Goal: Task Accomplishment & Management: Manage account settings

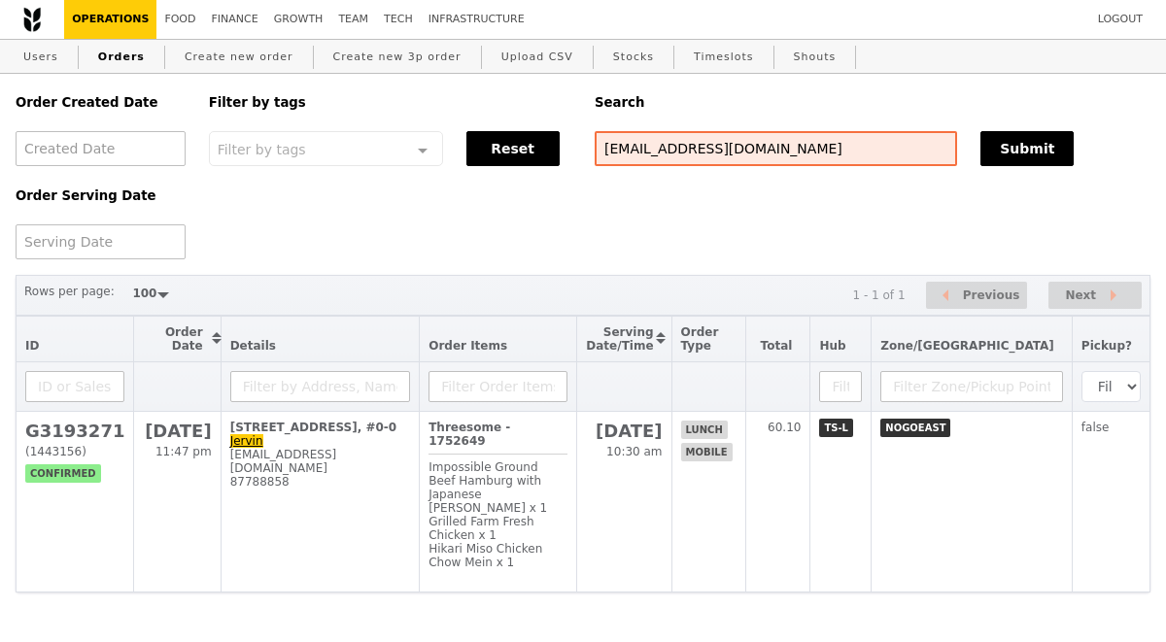
select select "100"
type input "[EMAIL_ADDRESS][DOMAIN_NAME]"
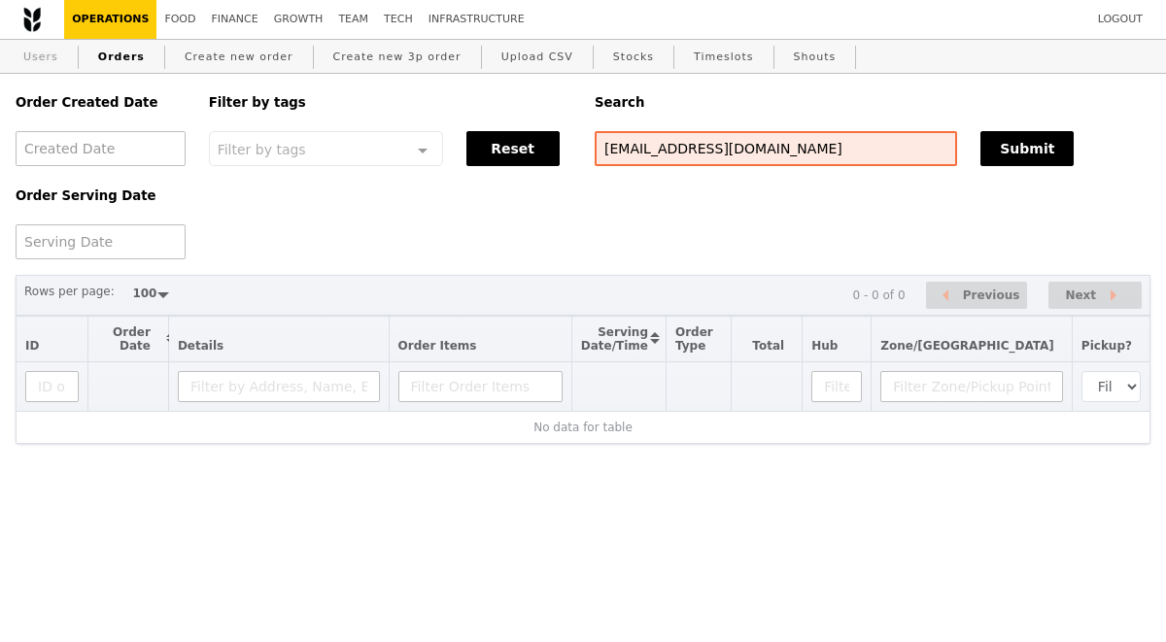
click at [45, 51] on link "Users" at bounding box center [41, 57] width 51 height 35
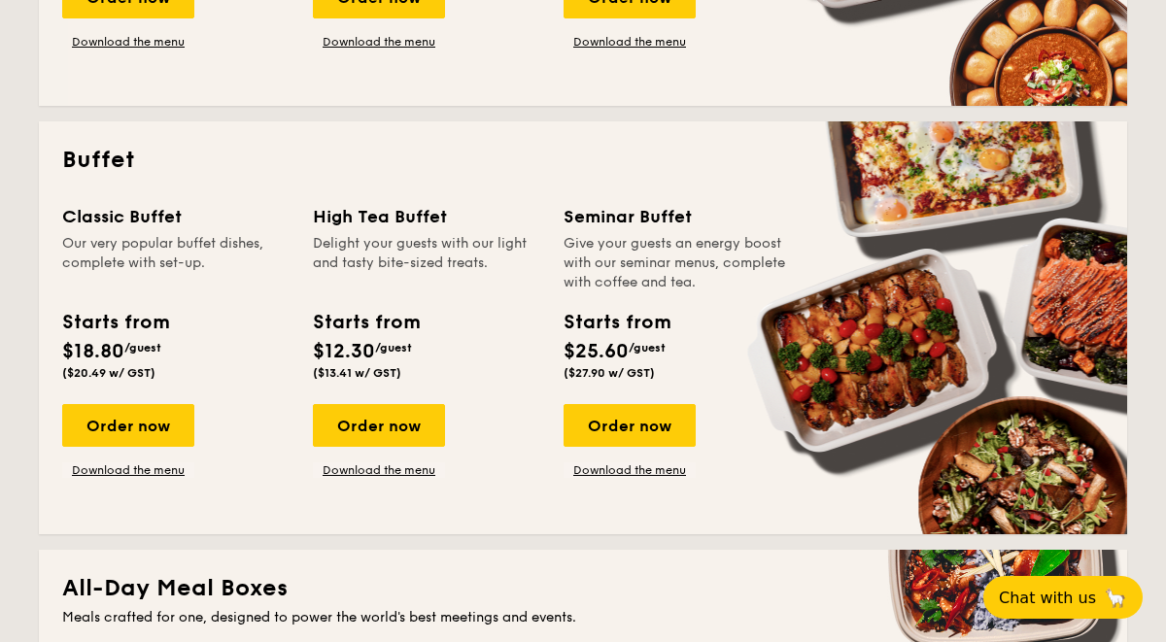
scroll to position [754, 0]
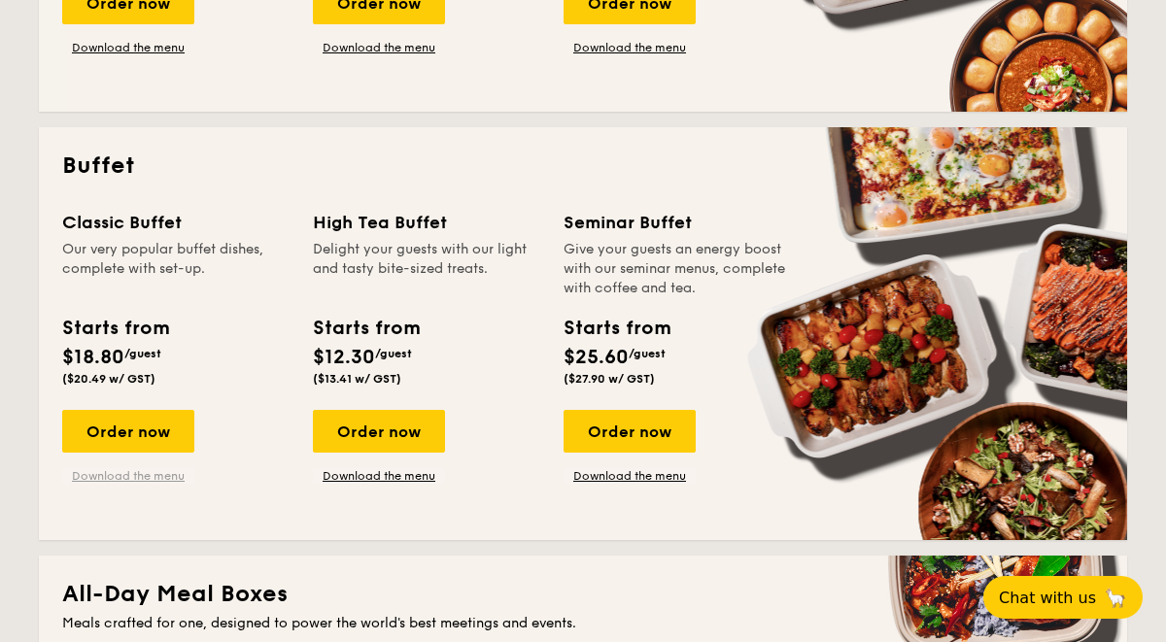
click at [150, 478] on link "Download the menu" at bounding box center [128, 476] width 132 height 16
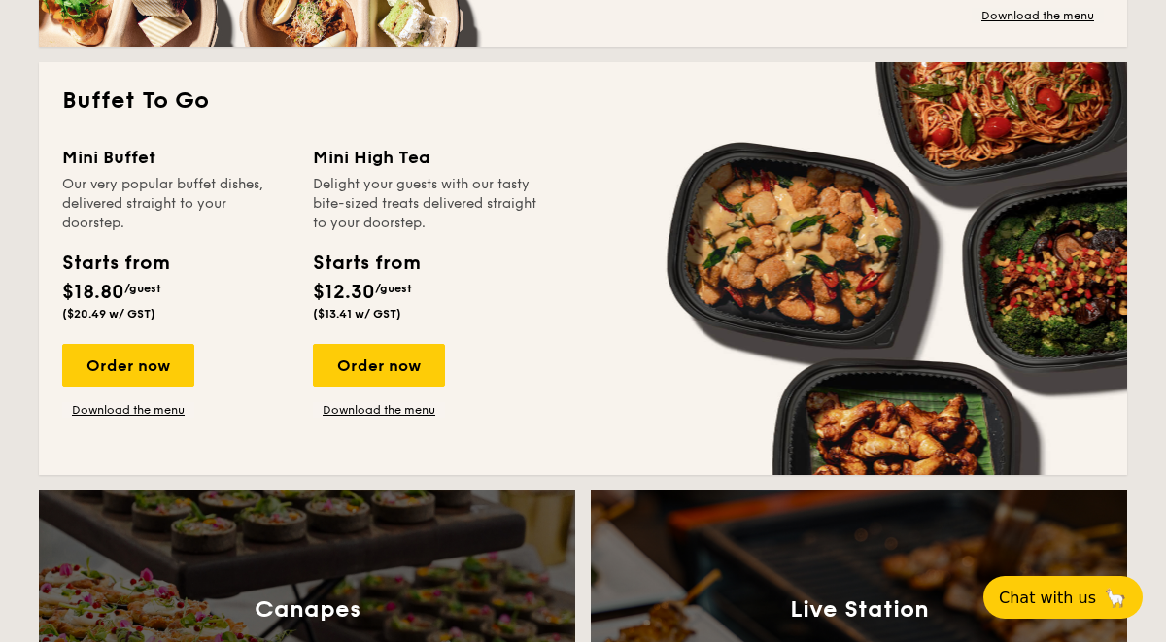
scroll to position [1676, 0]
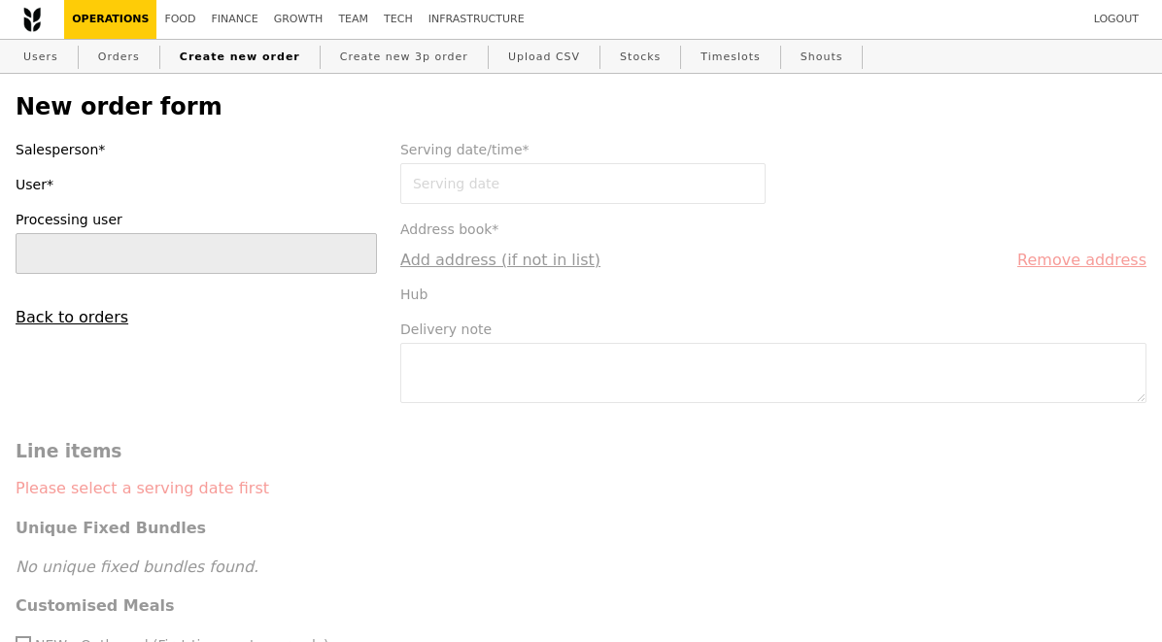
type input "[PERSON_NAME]"
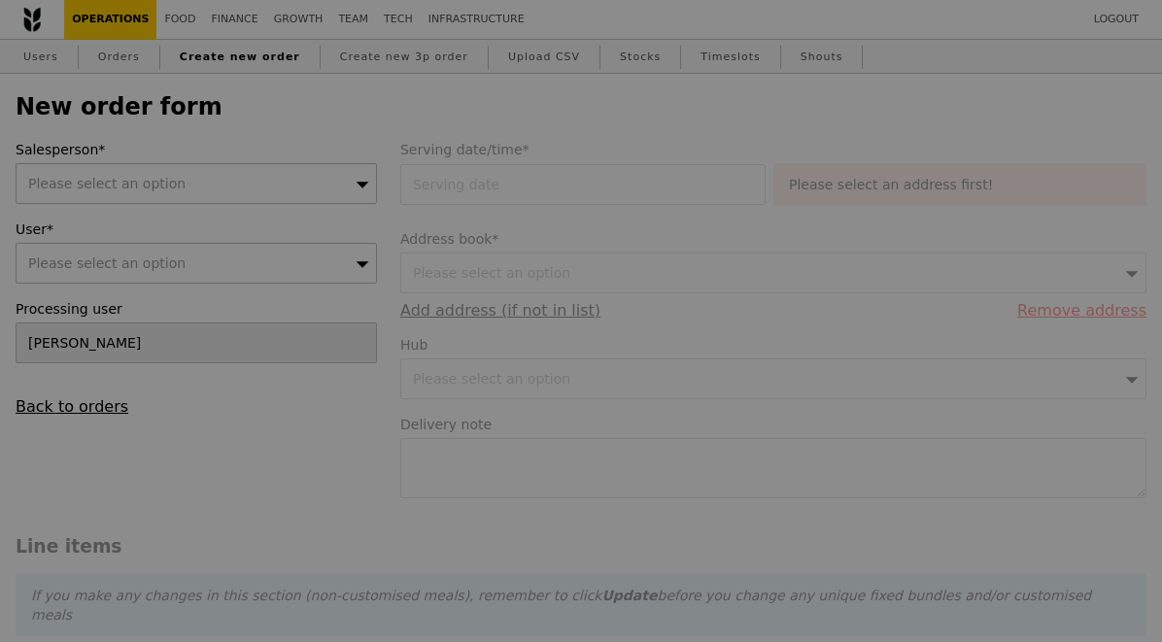
type input "Confirm"
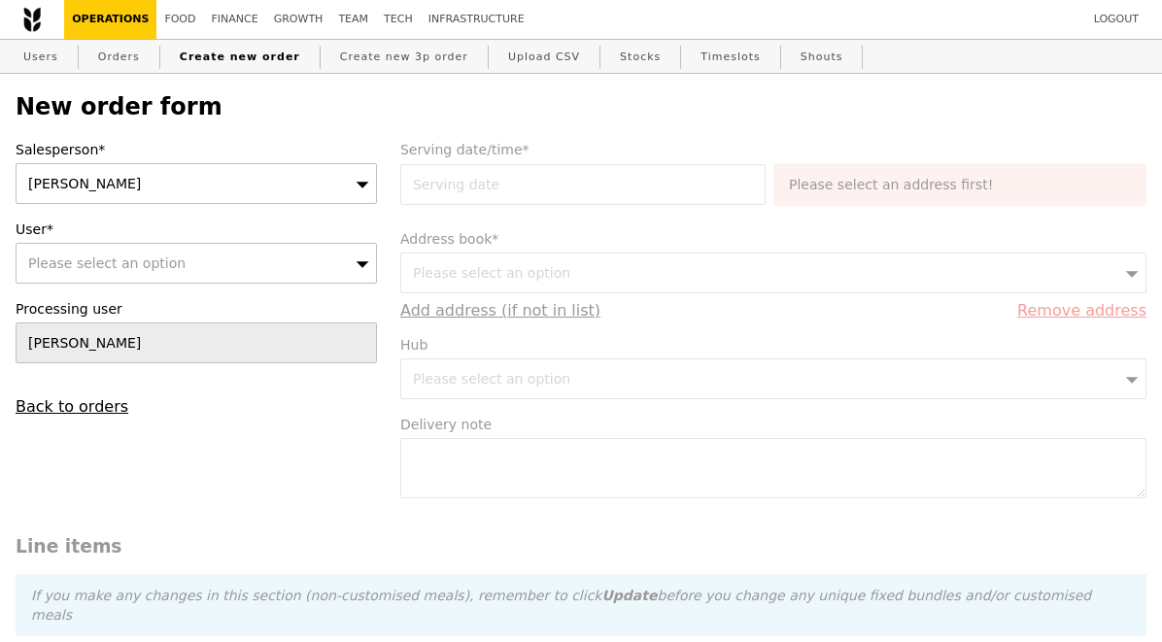
click at [259, 181] on div "[PERSON_NAME]" at bounding box center [196, 183] width 361 height 41
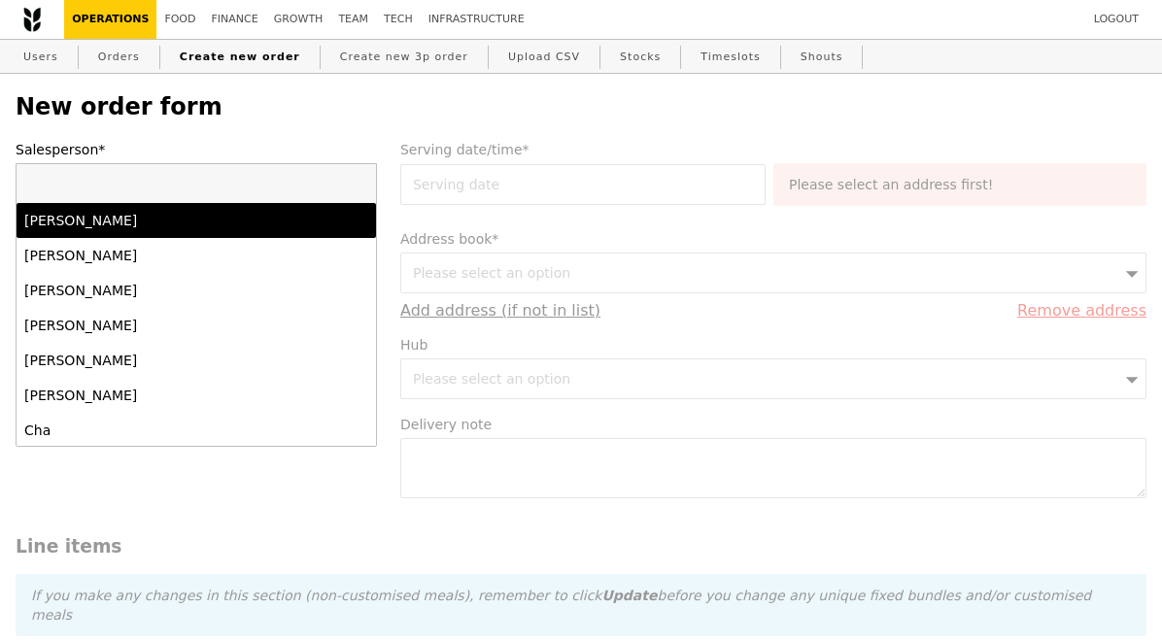
click at [251, 244] on li "[PERSON_NAME]" at bounding box center [196, 255] width 359 height 35
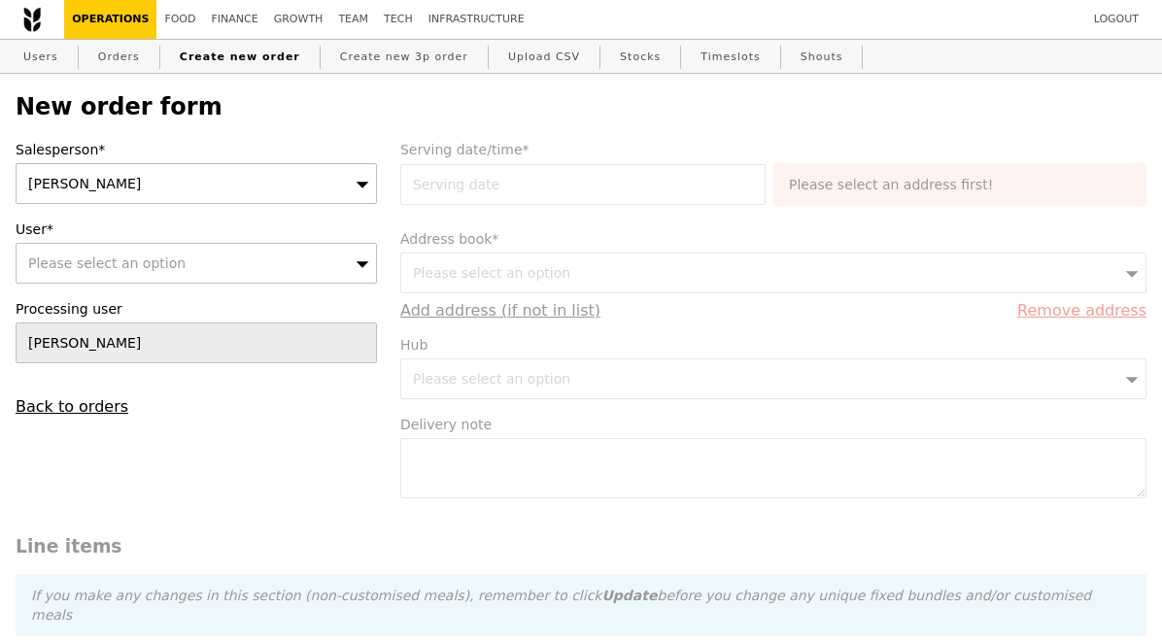
click at [237, 259] on div "Please select an option" at bounding box center [196, 263] width 361 height 41
type input "[EMAIL_ADDRESS][DOMAIN_NAME]"
type input "Confirm"
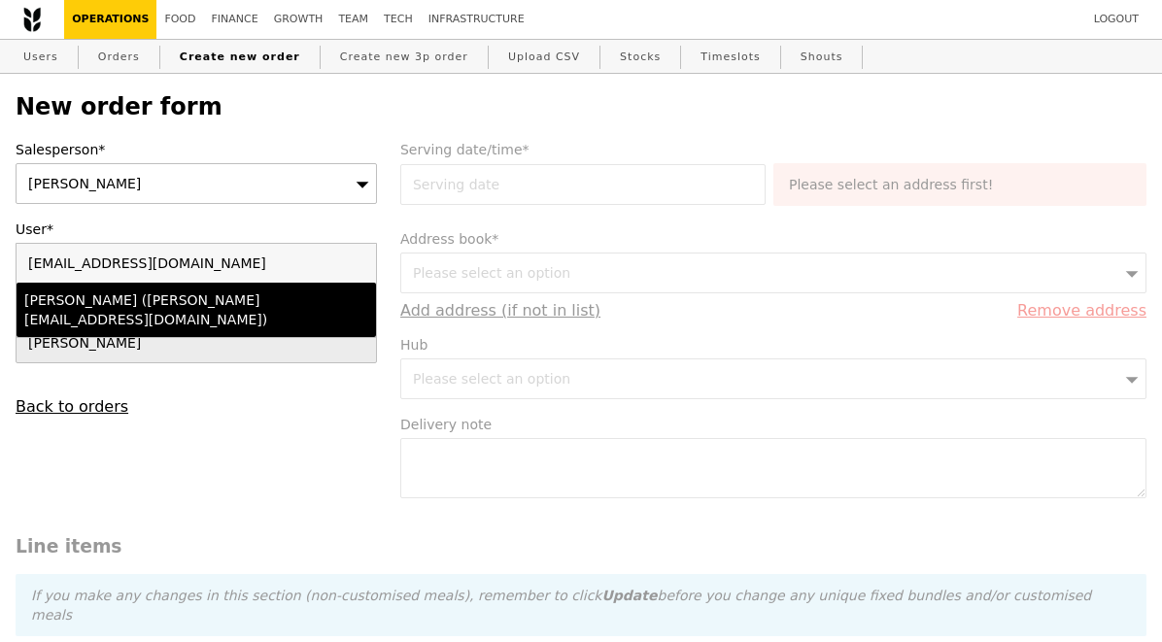
type input "[EMAIL_ADDRESS][DOMAIN_NAME]"
click at [257, 303] on div "Shiya Tan (shiya.tan@dhl.com)" at bounding box center [152, 309] width 257 height 39
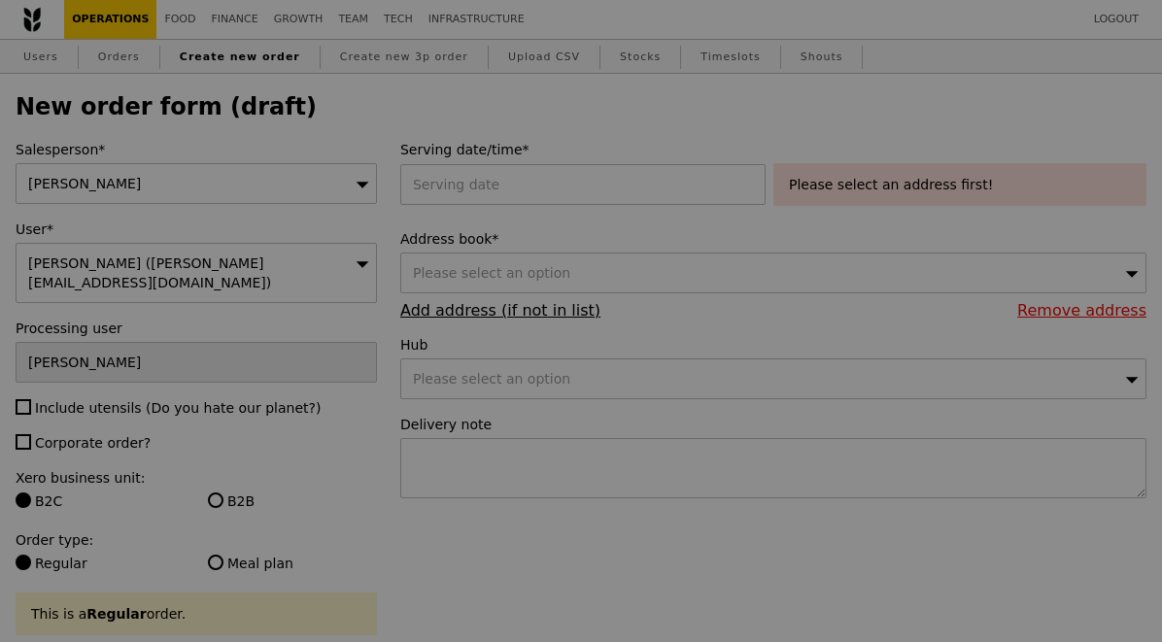
type input "Confirm"
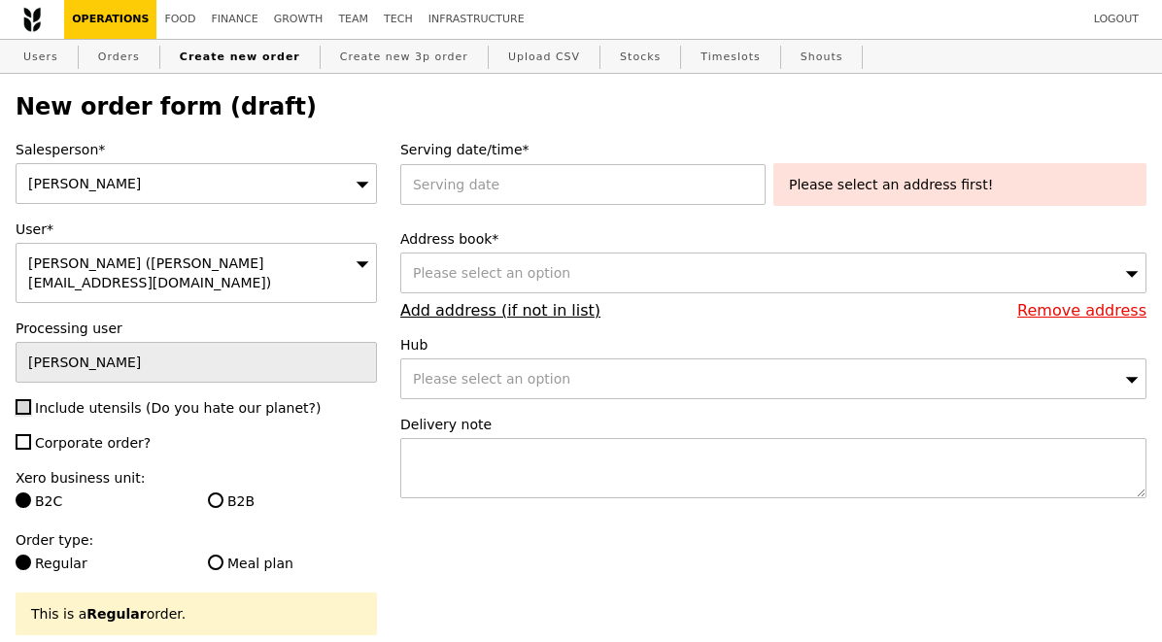
click at [20, 399] on input "Include utensils (Do you hate our planet?)" at bounding box center [24, 407] width 16 height 16
checkbox input "true"
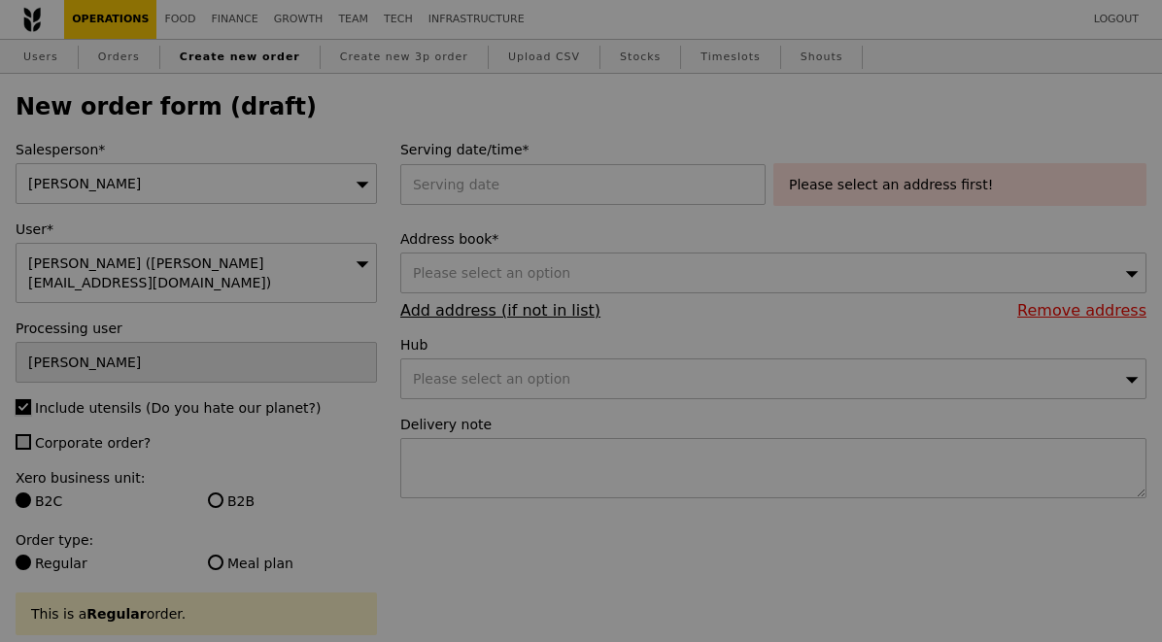
type input "Confirm"
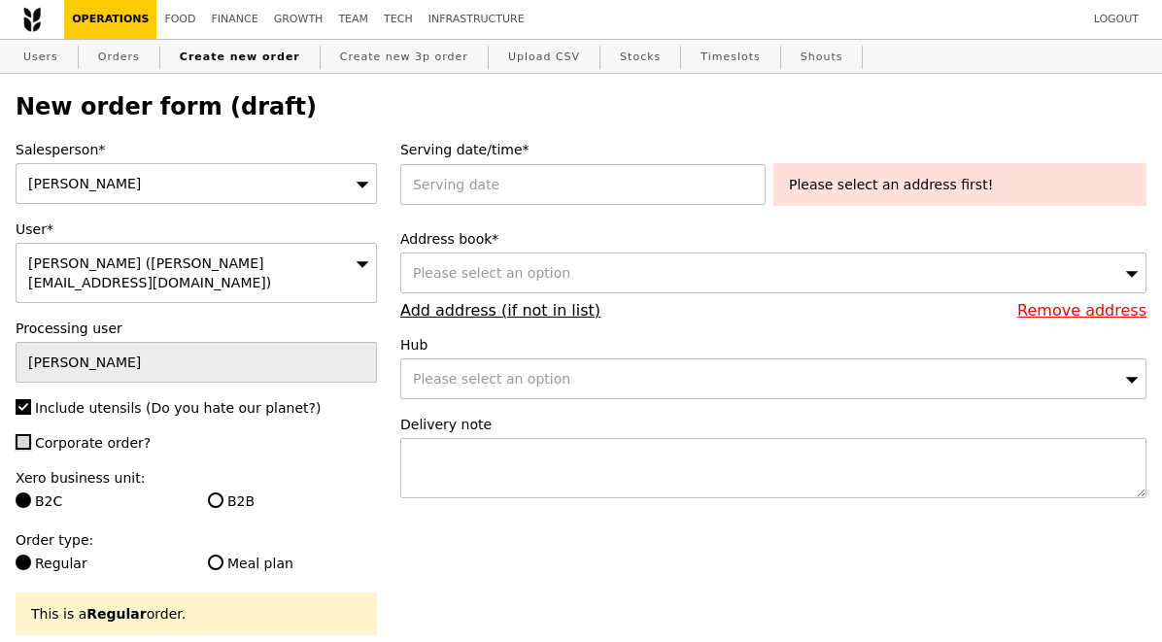
click at [22, 434] on input "Corporate order?" at bounding box center [24, 442] width 16 height 16
checkbox input "true"
click at [437, 195] on div at bounding box center [586, 184] width 373 height 41
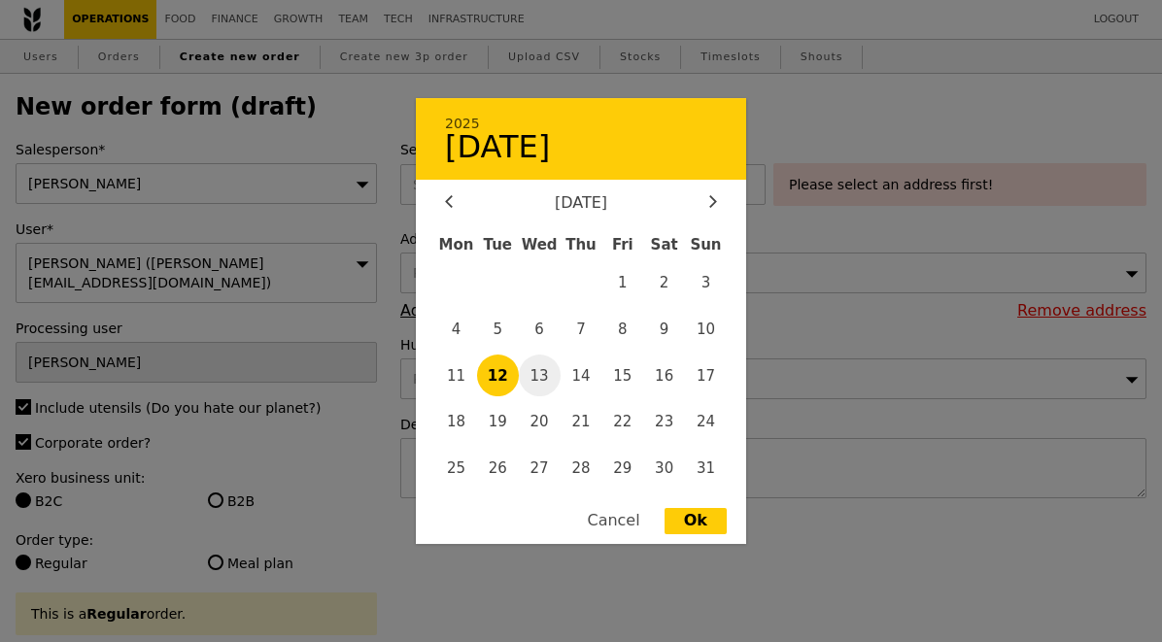
click at [554, 376] on span "13" at bounding box center [540, 376] width 42 height 42
type input "13 Aug 2025"
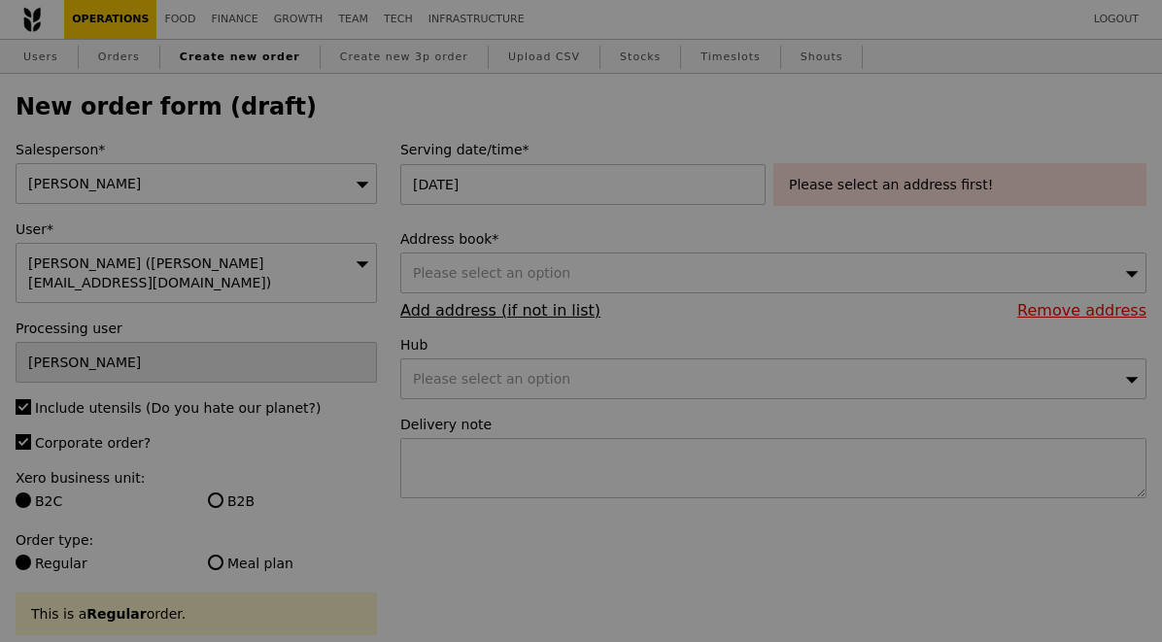
type input "Confirm"
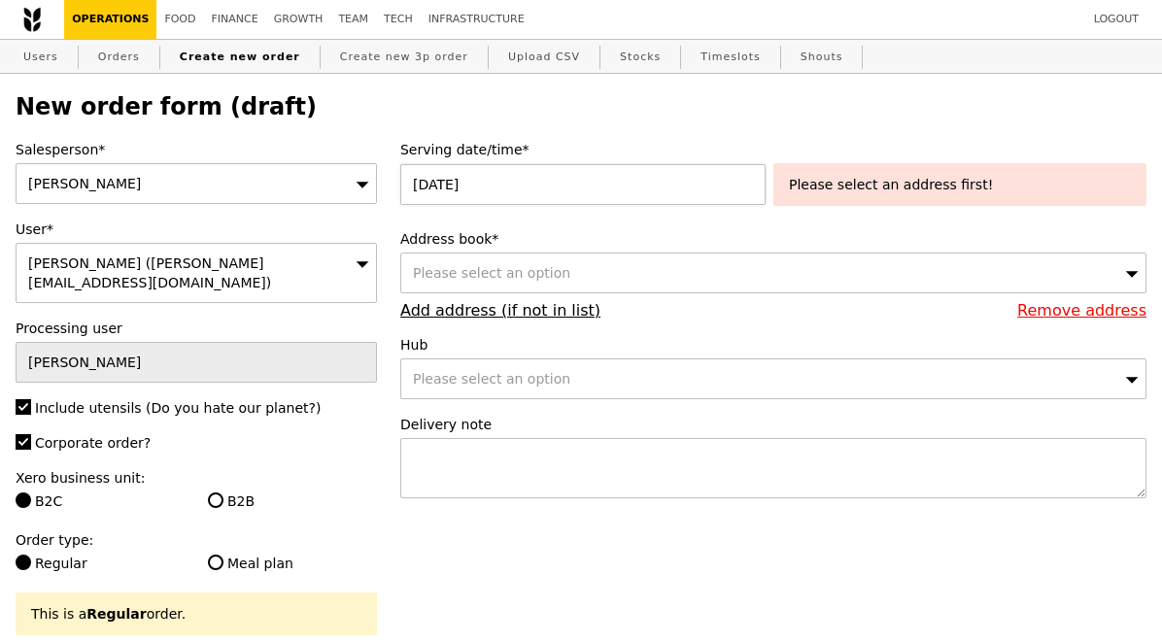
click at [473, 197] on div "13 Aug 2025 2025 August 13 August 2025 Mon Tue Wed Thu Fri Sat Sun 1 2 3 4 5 6 …" at bounding box center [586, 184] width 373 height 41
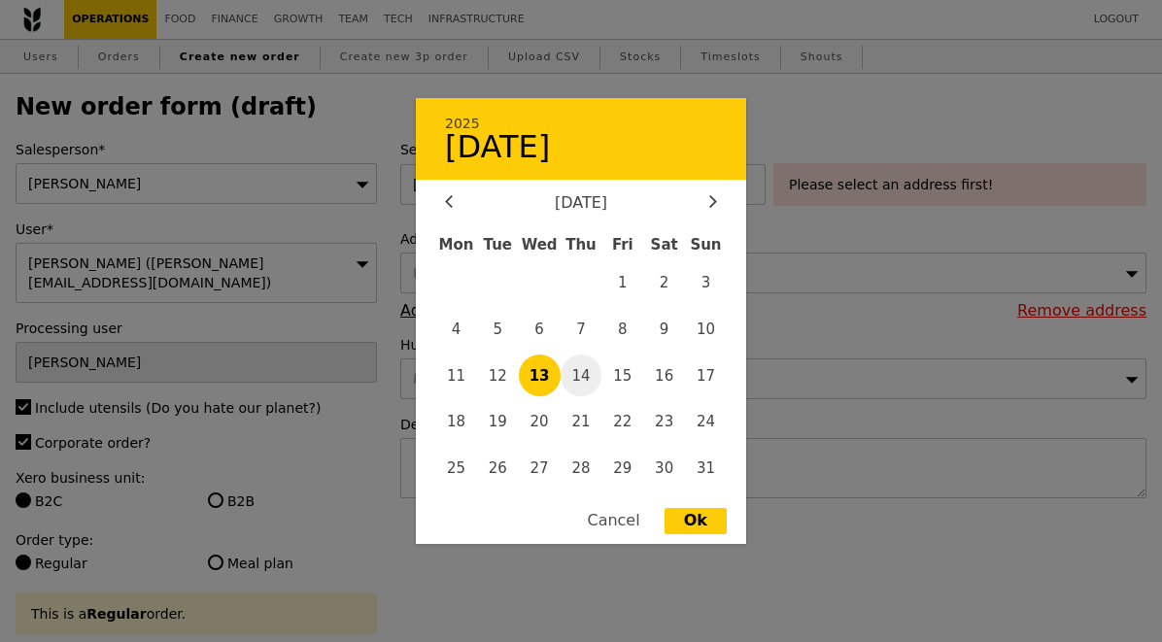
click at [582, 366] on span "14" at bounding box center [581, 376] width 42 height 42
type input "14 Aug 2025"
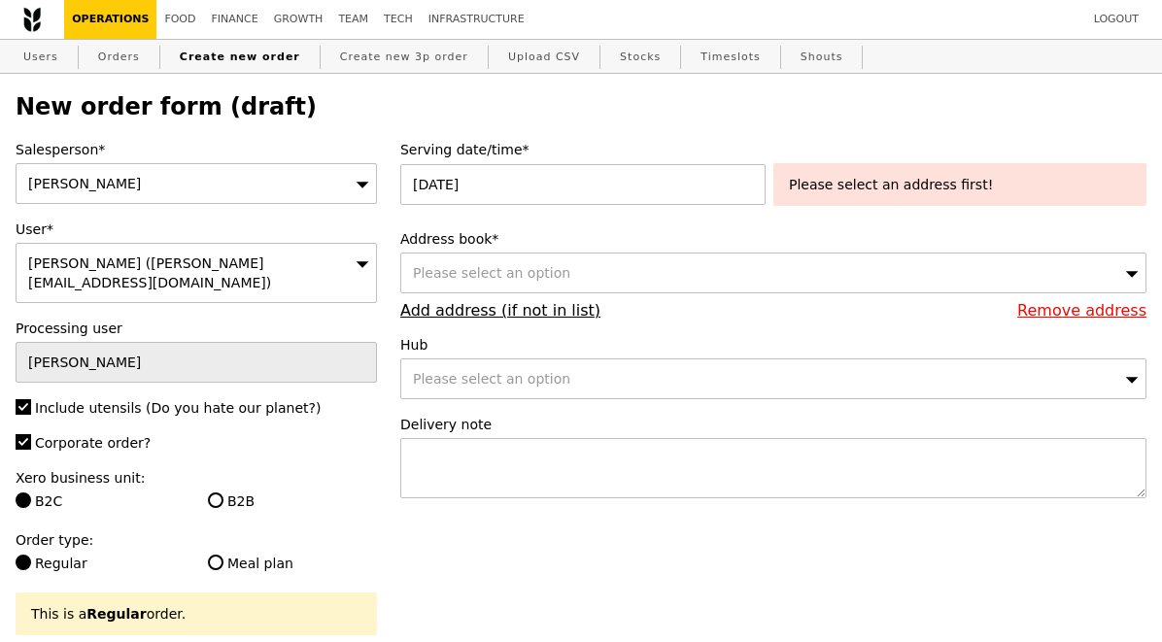
click at [466, 282] on div "Please select an option" at bounding box center [773, 273] width 746 height 41
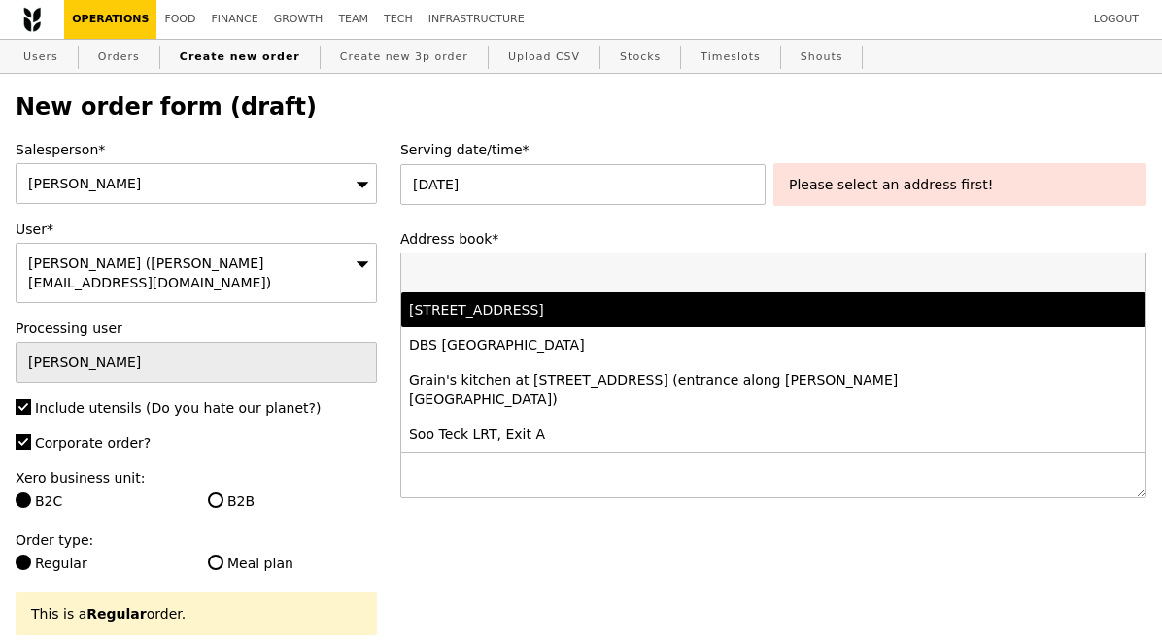
click at [484, 314] on div "1 Greenwich Drive, #Level 1-Cosmos Room, Singapore 533865" at bounding box center [682, 309] width 547 height 19
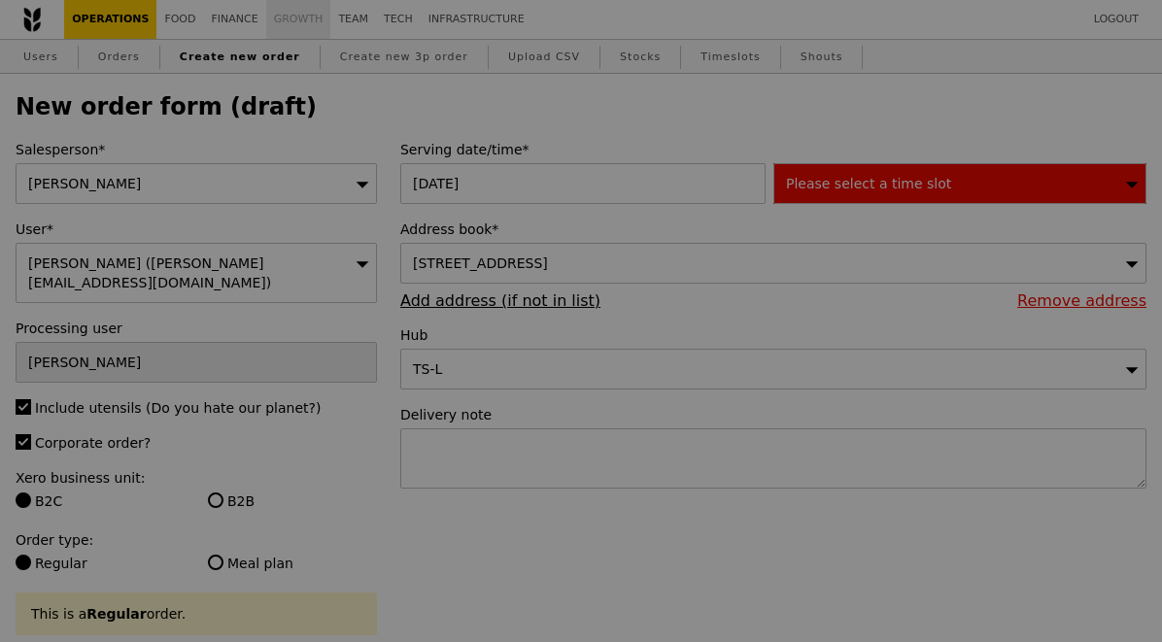
type input "Confirm"
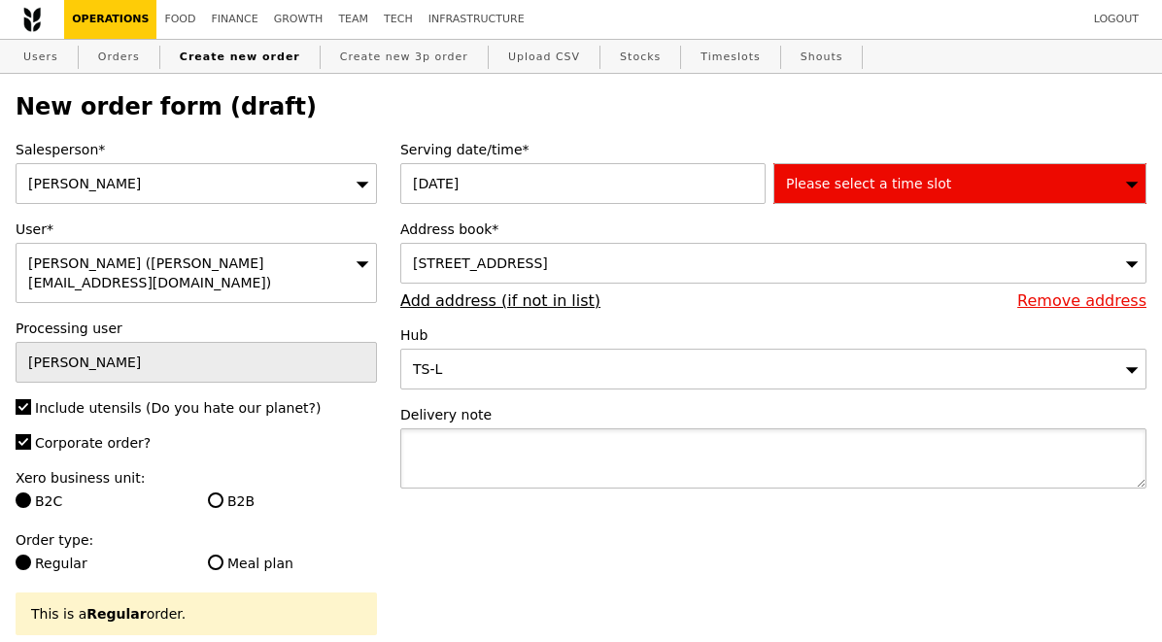
click at [486, 463] on textarea at bounding box center [773, 458] width 746 height 60
paste textarea "ARC Office Block"
type textarea "Pls deliver to ARC Office Block."
type input "Confirm"
paste textarea "86832375 upon arrival for delivery."
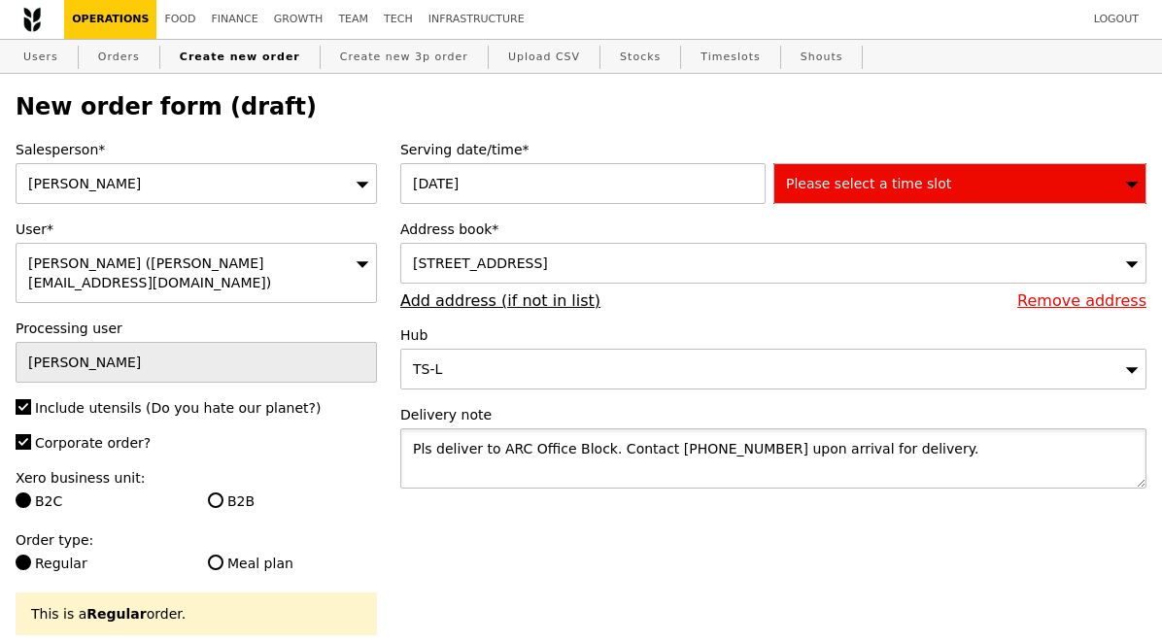
type textarea "Pls deliver to ARC Office Block. Contact 86832375 upon arrival for delivery."
click at [820, 176] on span "Please select a time slot" at bounding box center [868, 184] width 165 height 16
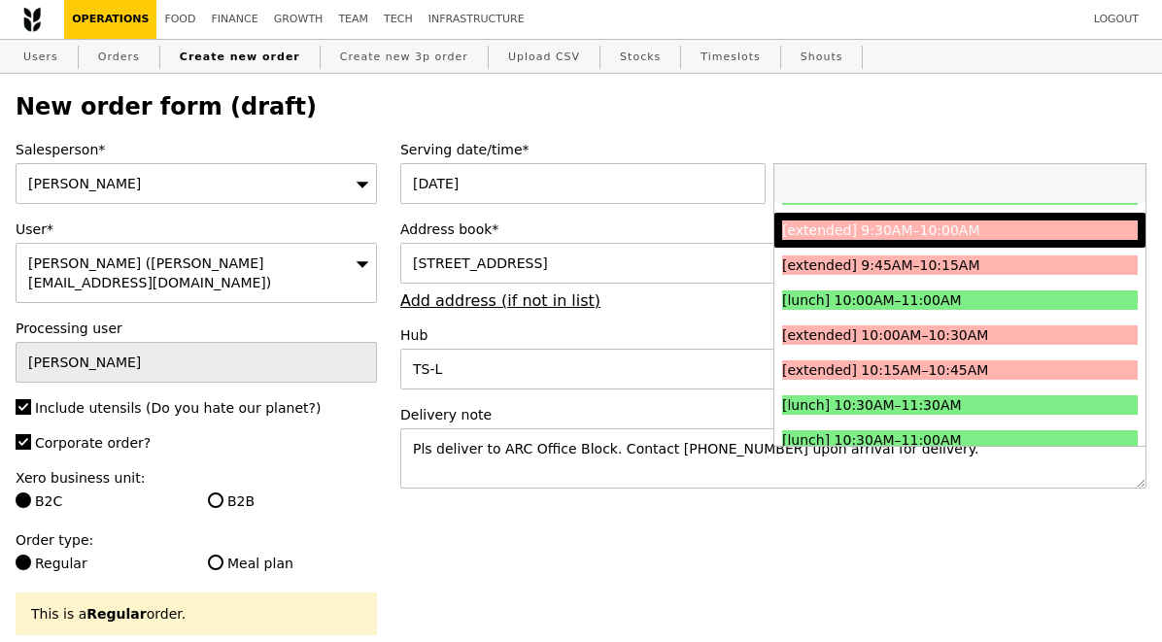
scroll to position [322, 0]
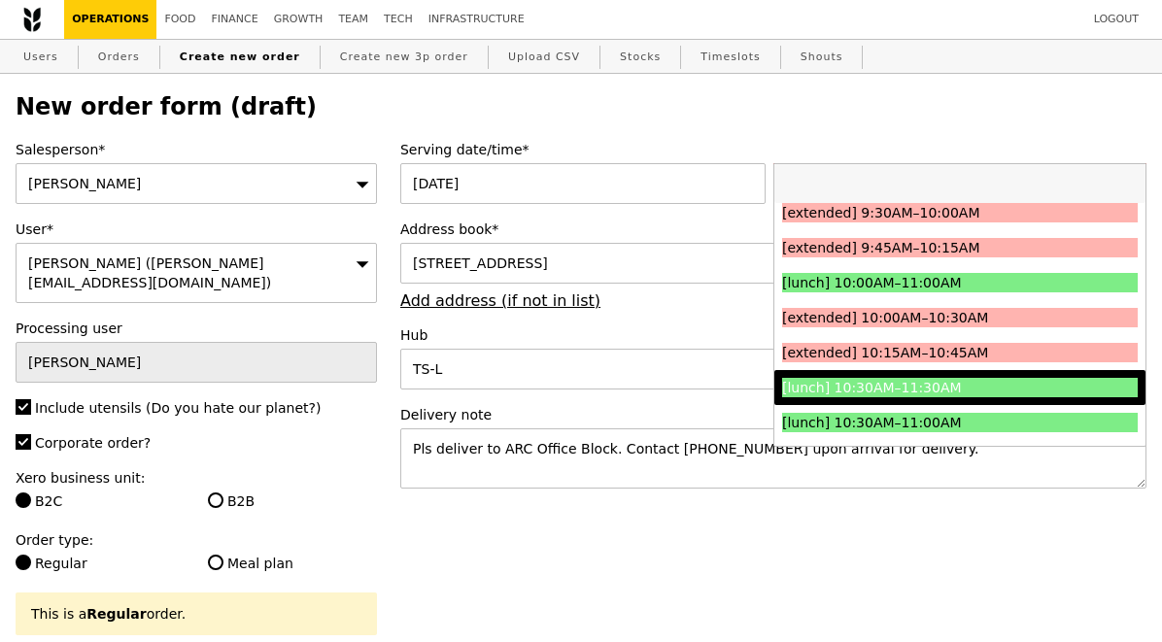
click at [858, 389] on div "[lunch] 10:30AM–11:30AM" at bounding box center [915, 387] width 267 height 19
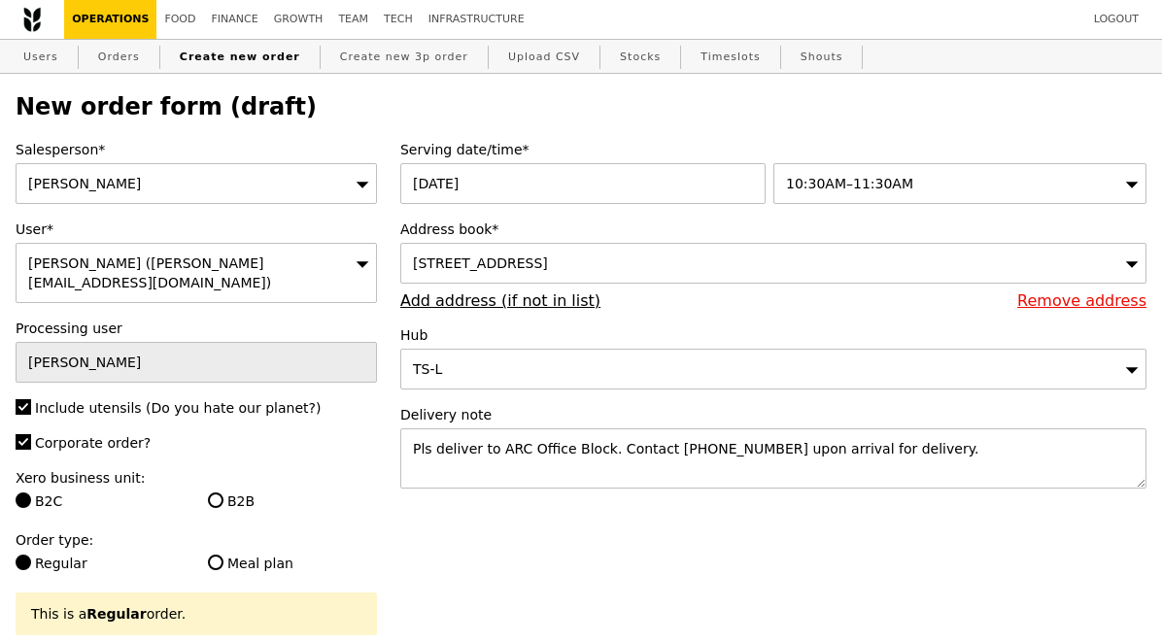
type input "Confirm"
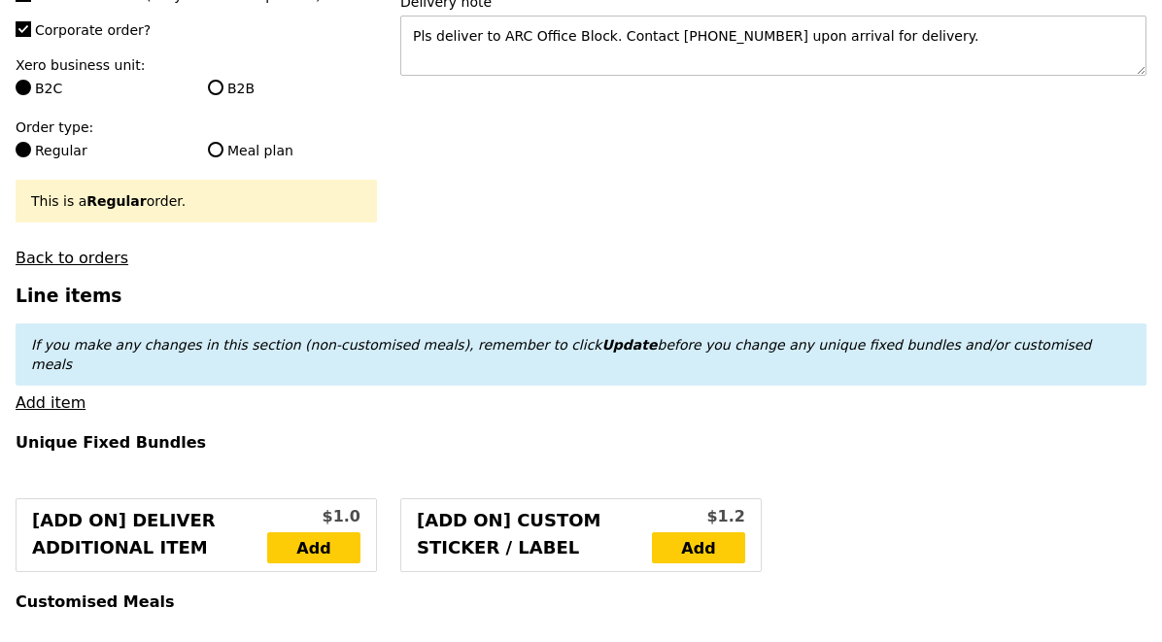
scroll to position [414, 0]
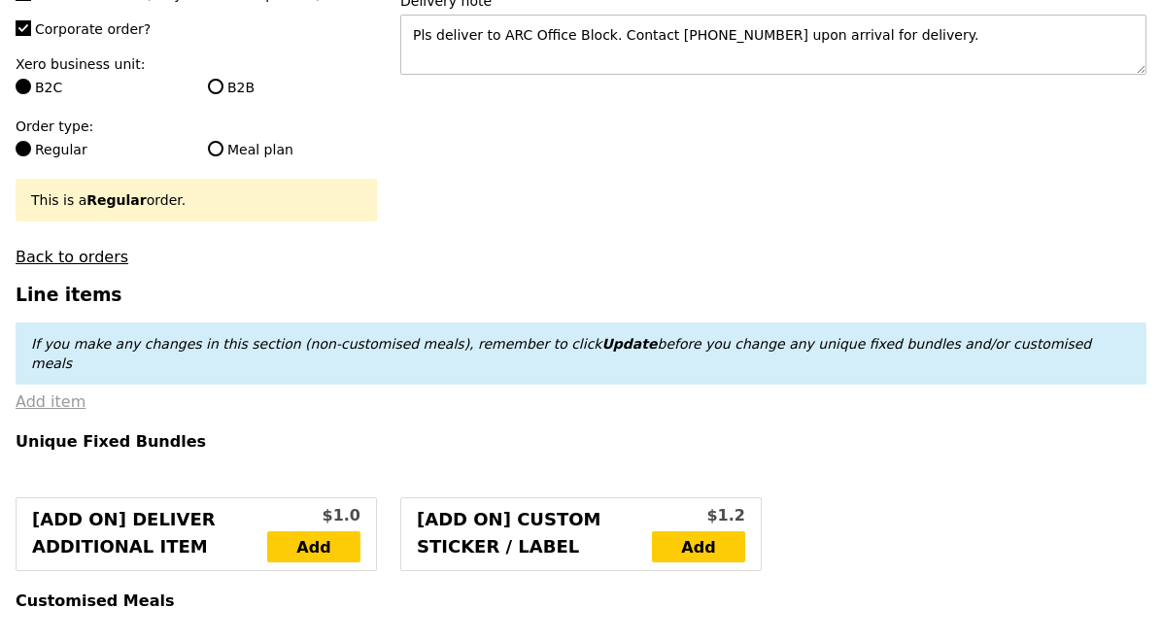
click at [34, 392] on link "Add item" at bounding box center [51, 401] width 70 height 18
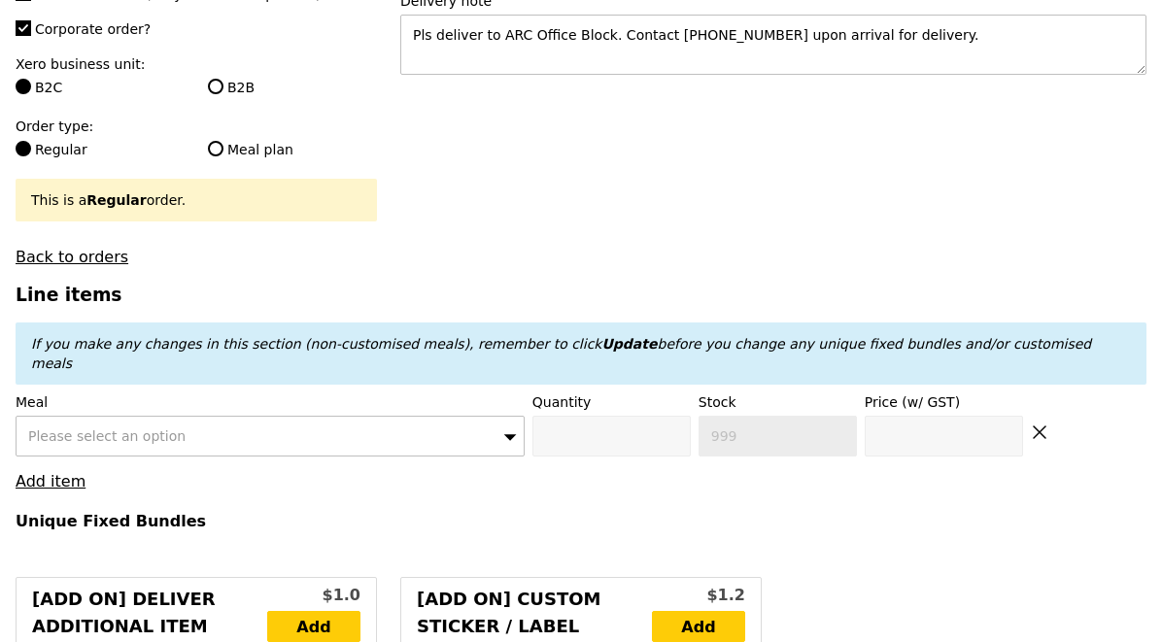
click at [235, 416] on div "Please select an option" at bounding box center [270, 436] width 509 height 41
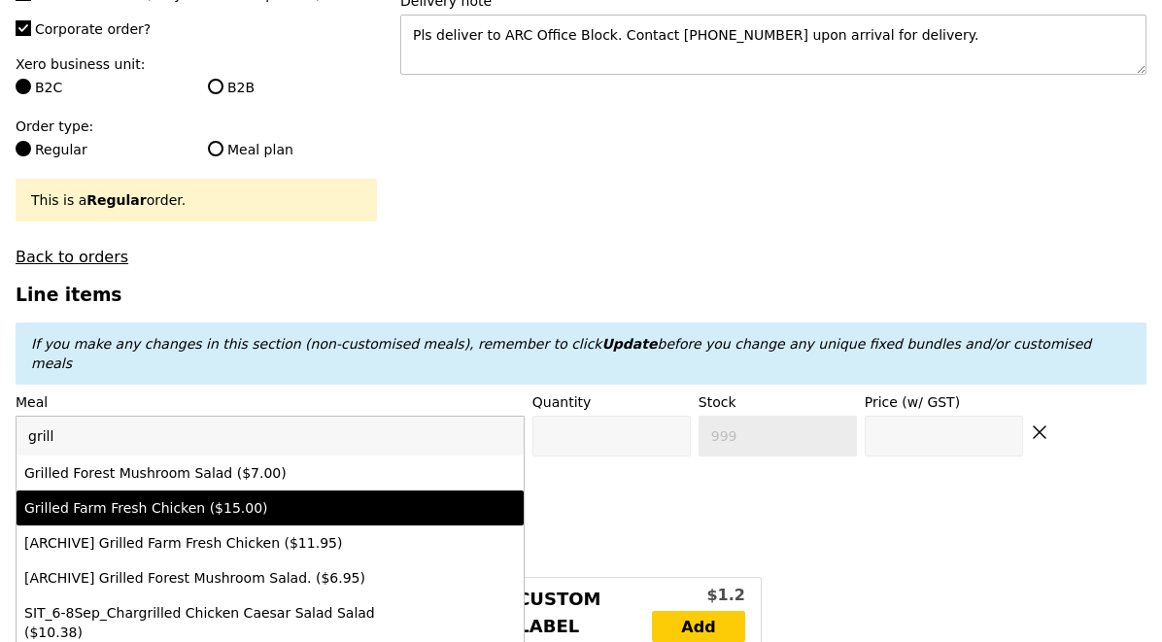
type input "grill"
click at [266, 498] on div "Grilled Farm Fresh Chicken ($15.00)" at bounding box center [208, 507] width 368 height 19
type input "Confirm anyway"
type input "0"
type input "72"
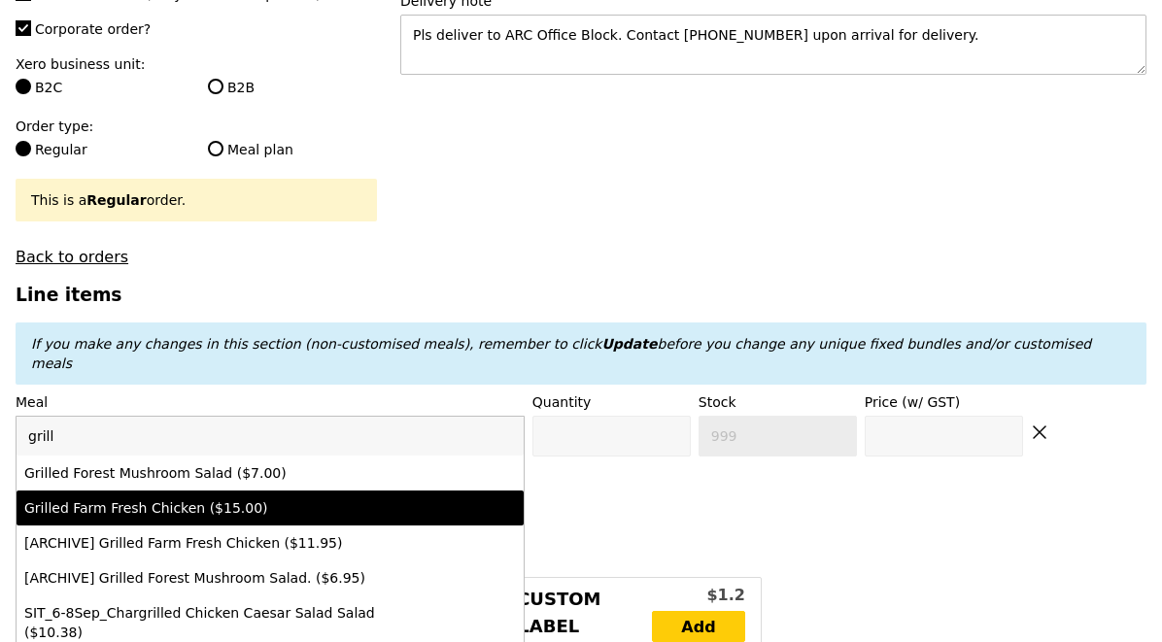
type input "15.0"
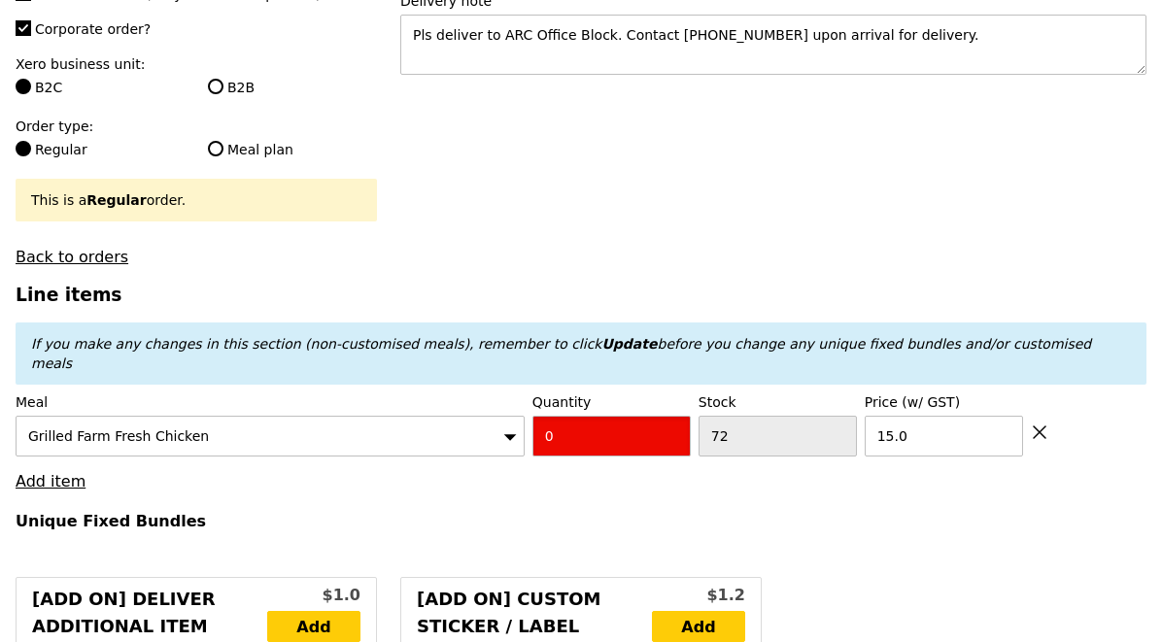
click at [624, 416] on input "0" at bounding box center [611, 436] width 158 height 41
type input "Confirm"
type input "7"
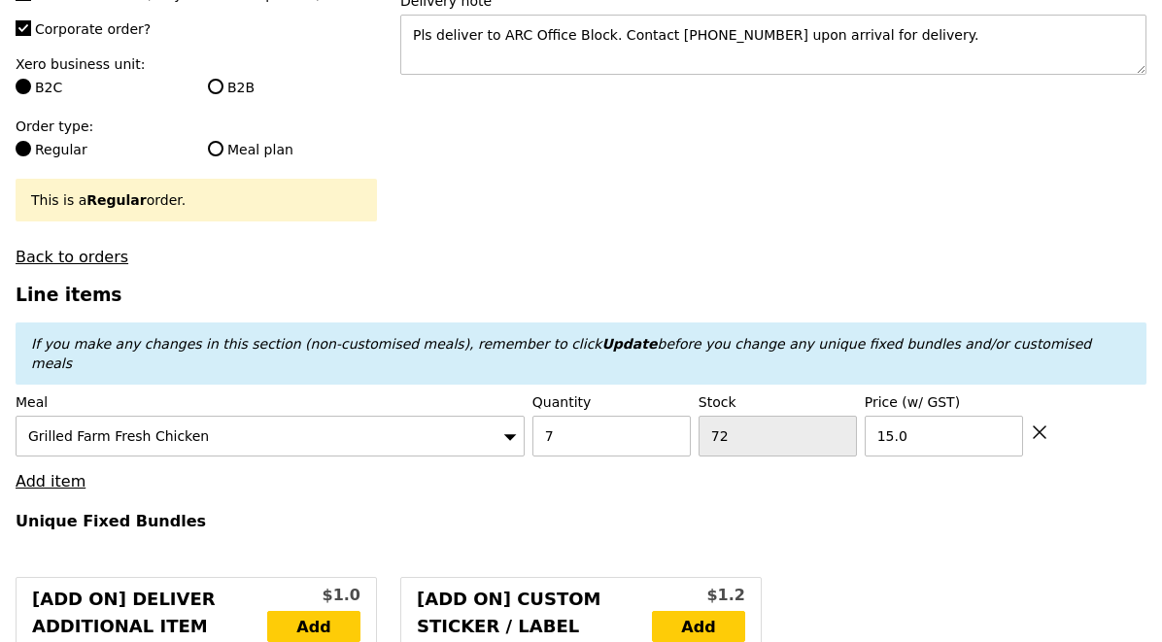
type input "Loading..."
type input "105.00"
type input "3.62"
type input "3.95"
type input "108.95"
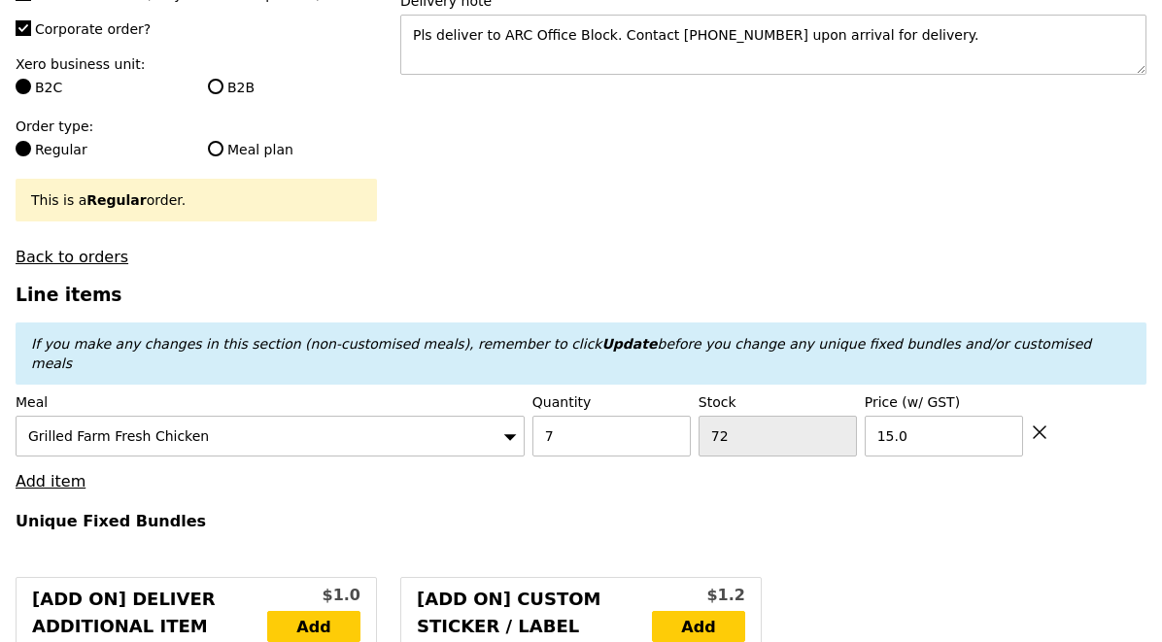
type input "Confirm"
click at [52, 472] on link "Add item" at bounding box center [51, 481] width 70 height 18
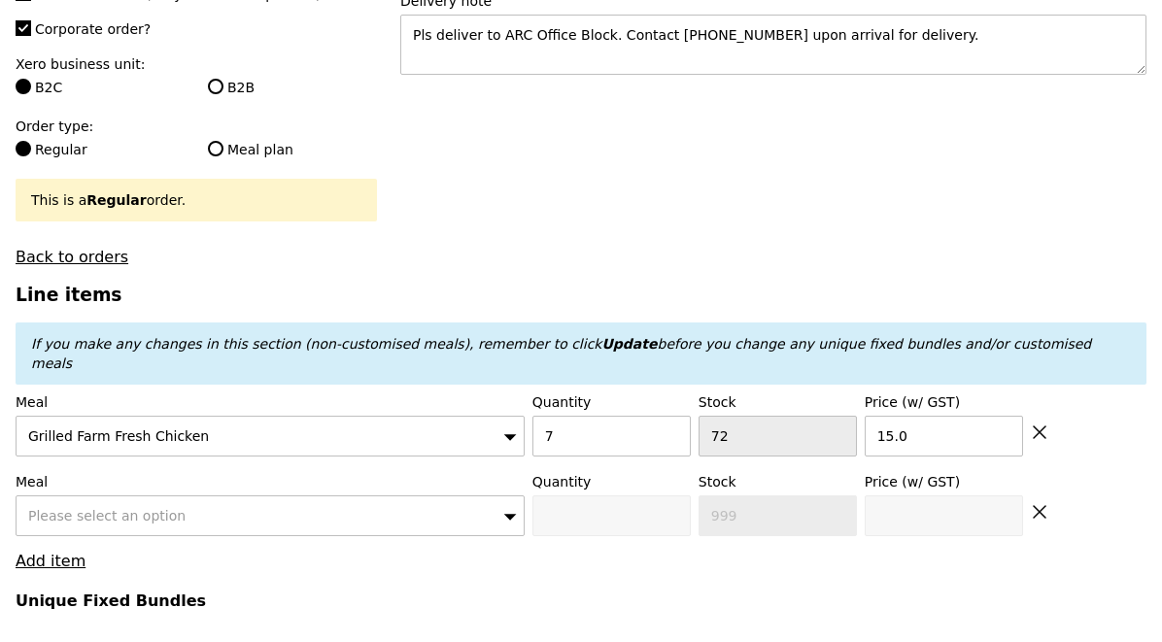
click at [83, 495] on div "Please select an option" at bounding box center [270, 515] width 509 height 41
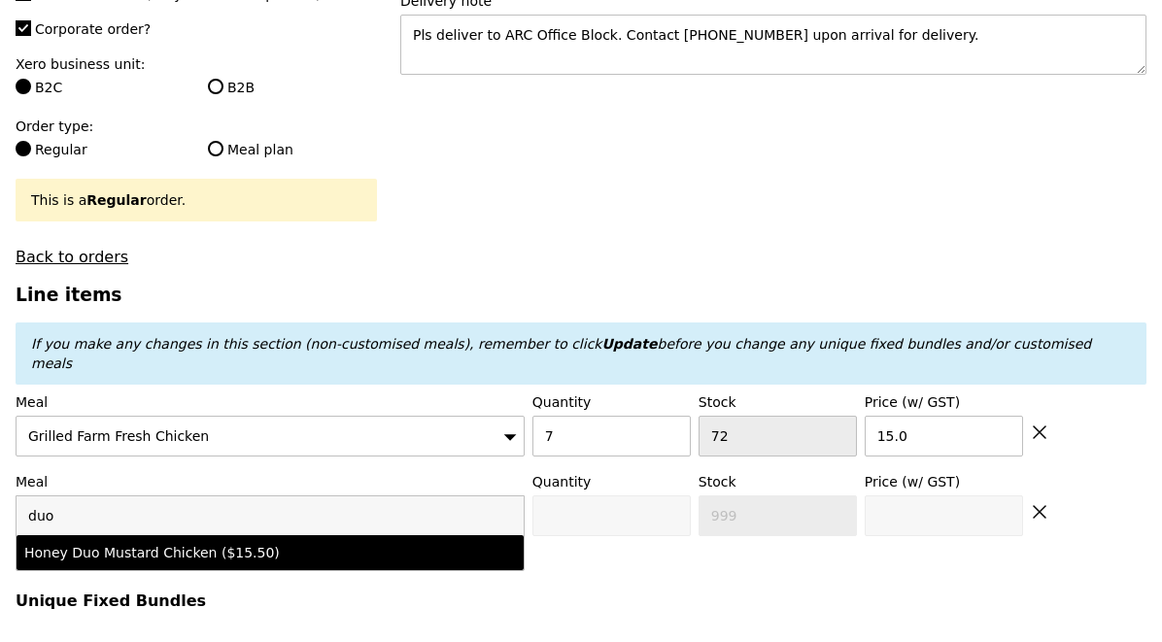
type input "duo"
click at [170, 535] on li "Honey Duo Mustard Chicken ($15.50)" at bounding box center [270, 552] width 507 height 35
type input "Confirm anyway"
type input "0"
type input "76"
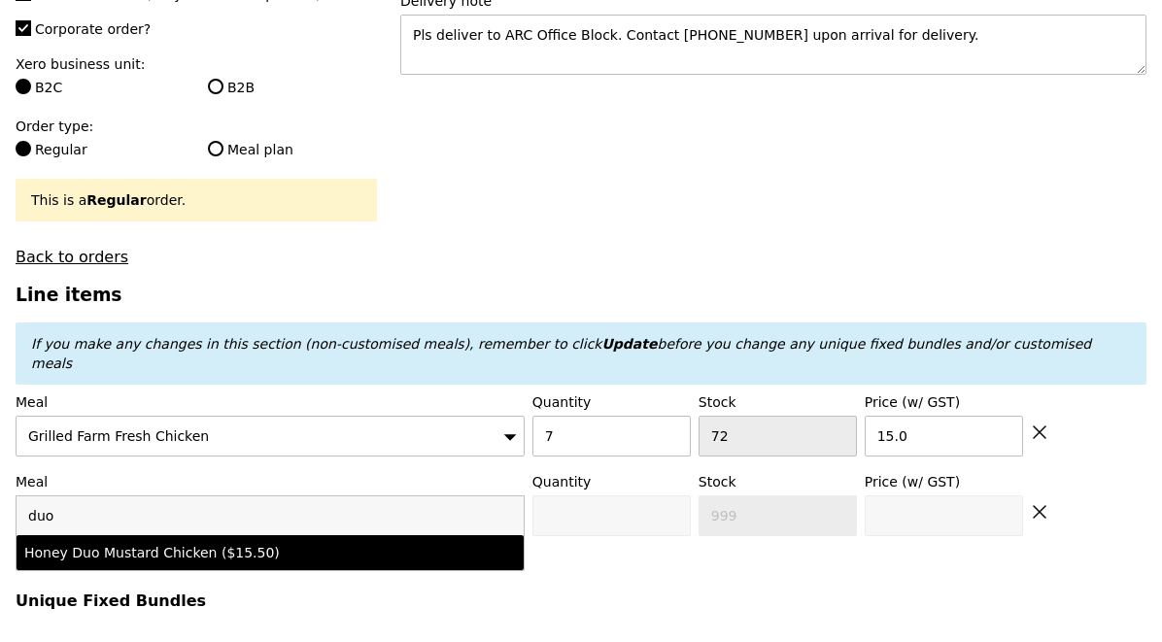
type input "15.5"
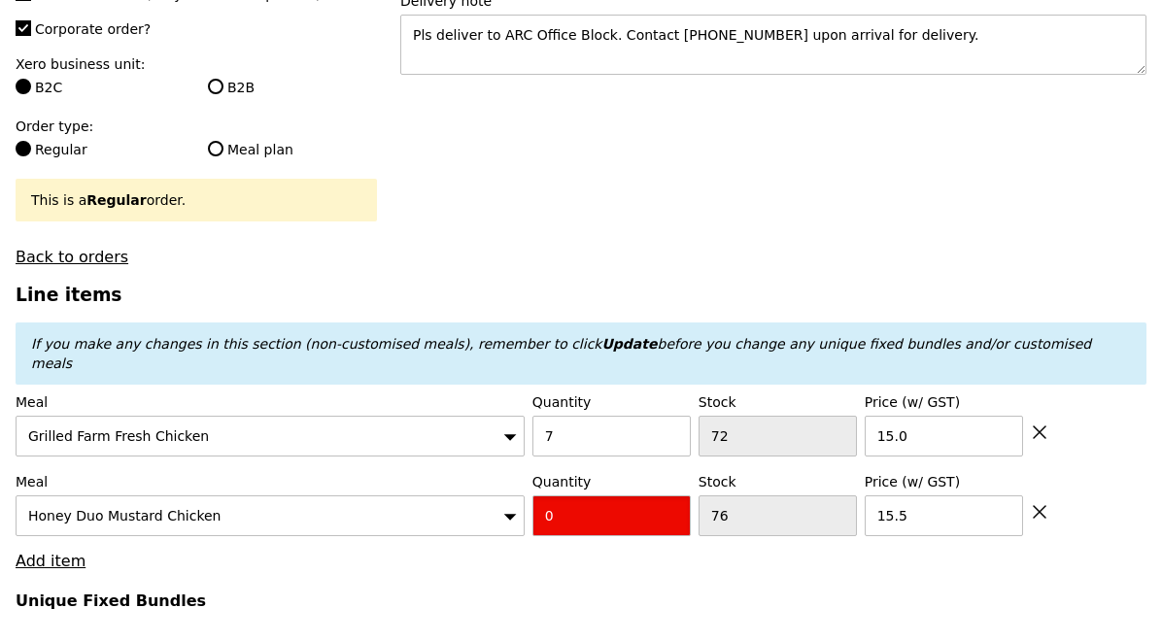
click at [558, 495] on input "0" at bounding box center [611, 515] width 158 height 41
type input "Confirm"
type input "3"
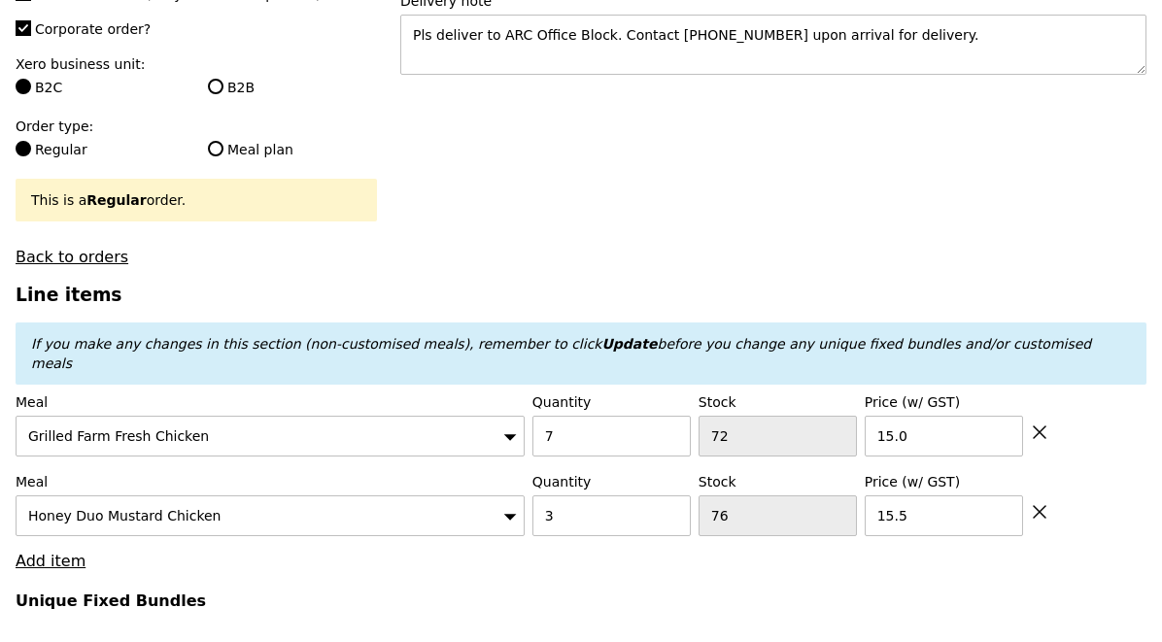
type input "Loading..."
type input "151.50"
type input "155.45"
type input "Confirm"
click at [63, 552] on link "Add item" at bounding box center [51, 561] width 70 height 18
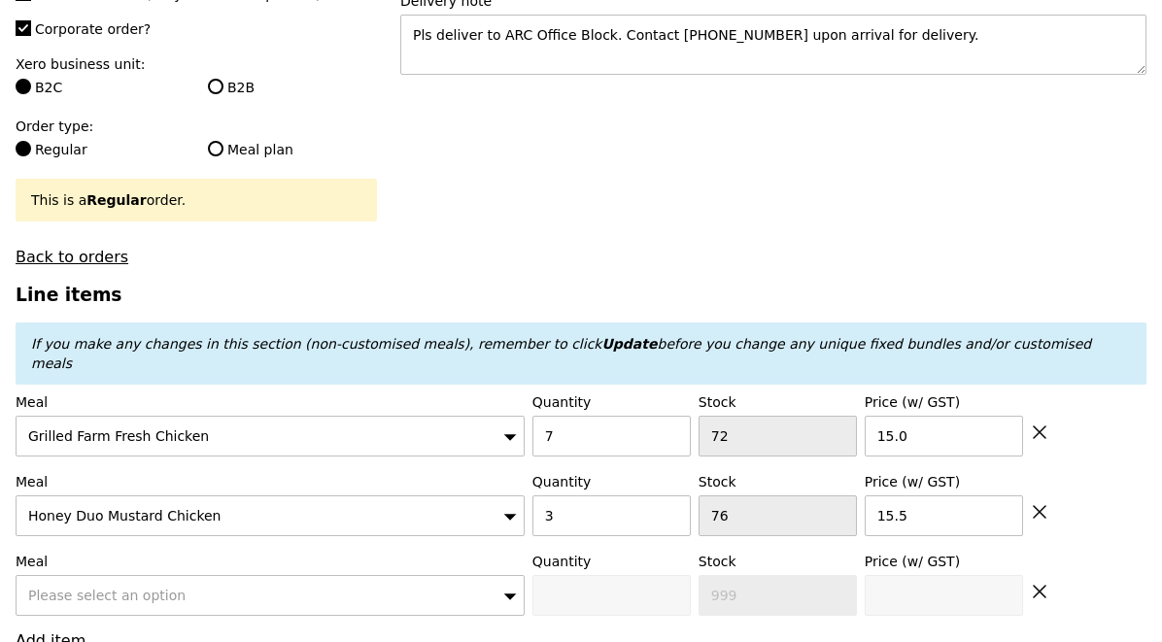
click at [110, 575] on div "Please select an option" at bounding box center [270, 595] width 509 height 41
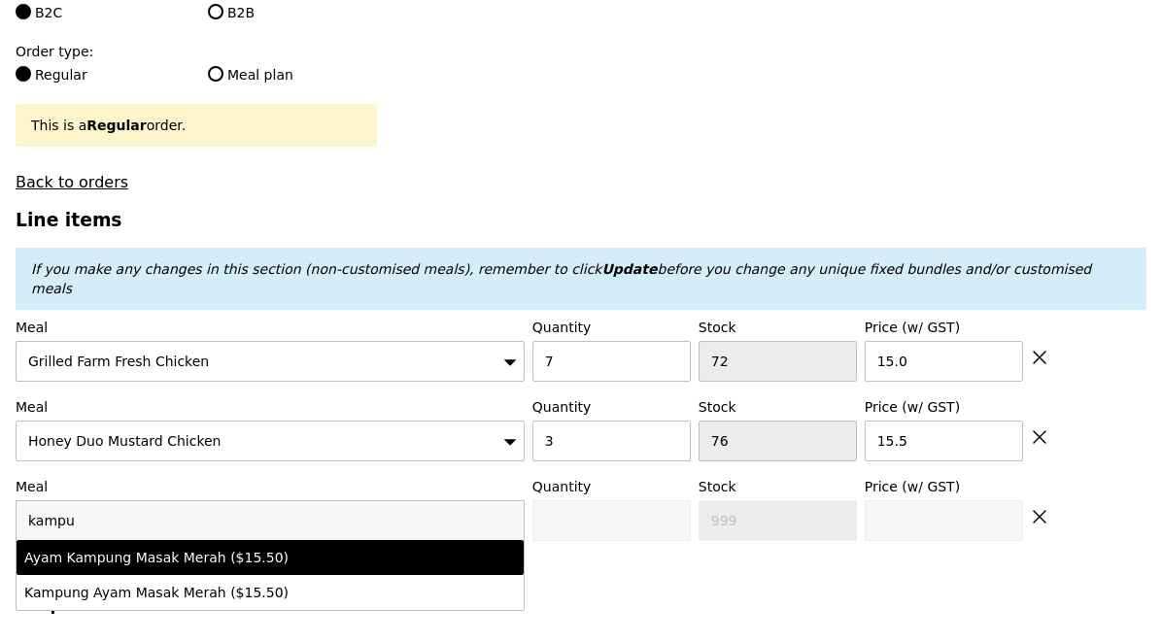
scroll to position [493, 0]
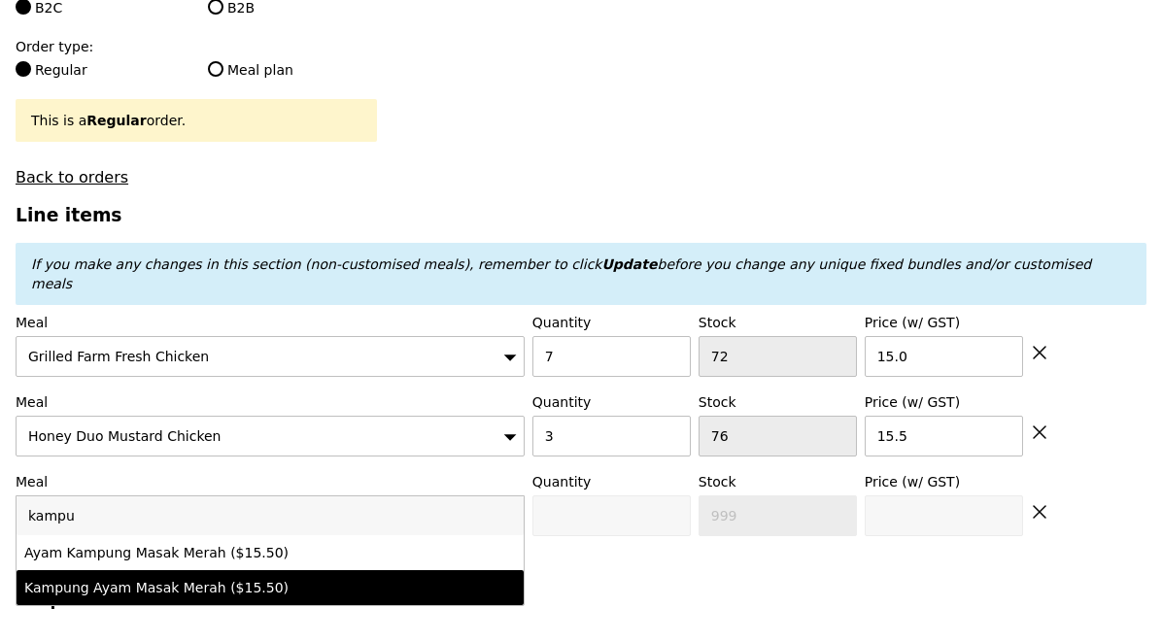
type input "kampu"
click at [208, 578] on div "Kampung Ayam Masak Merah ($15.50)" at bounding box center [208, 587] width 368 height 19
type input "Confirm anyway"
type input "0"
type input "15.5"
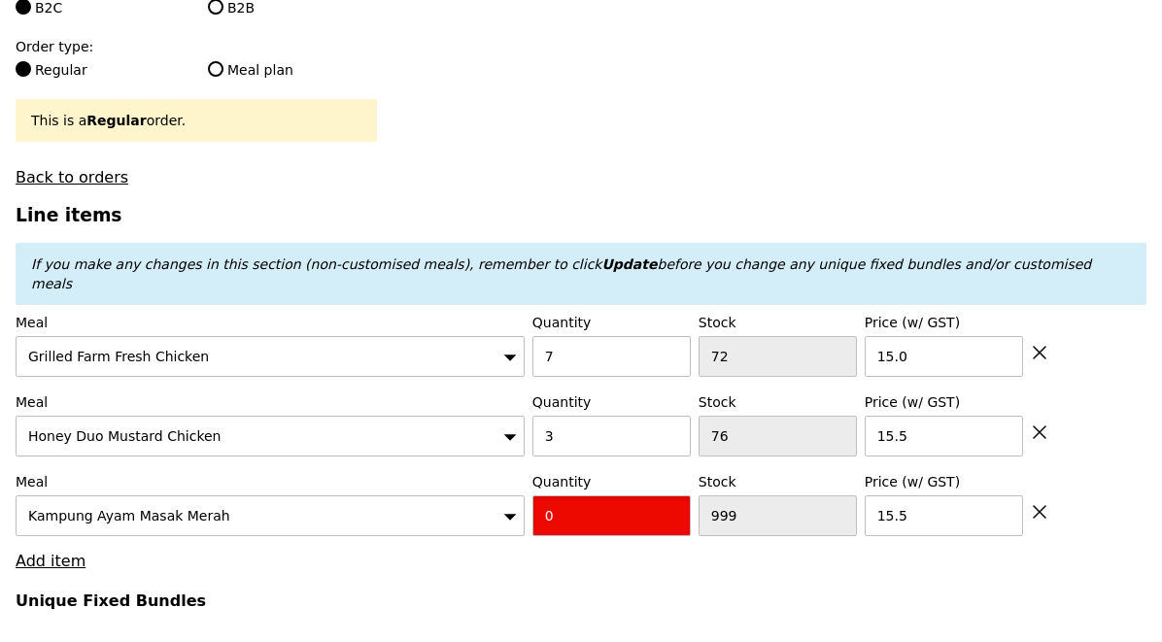
click at [588, 495] on input "0" at bounding box center [611, 515] width 158 height 41
type input "Confirm"
type input "7"
click at [605, 592] on h4 "Unique Fixed Bundles" at bounding box center [581, 601] width 1131 height 18
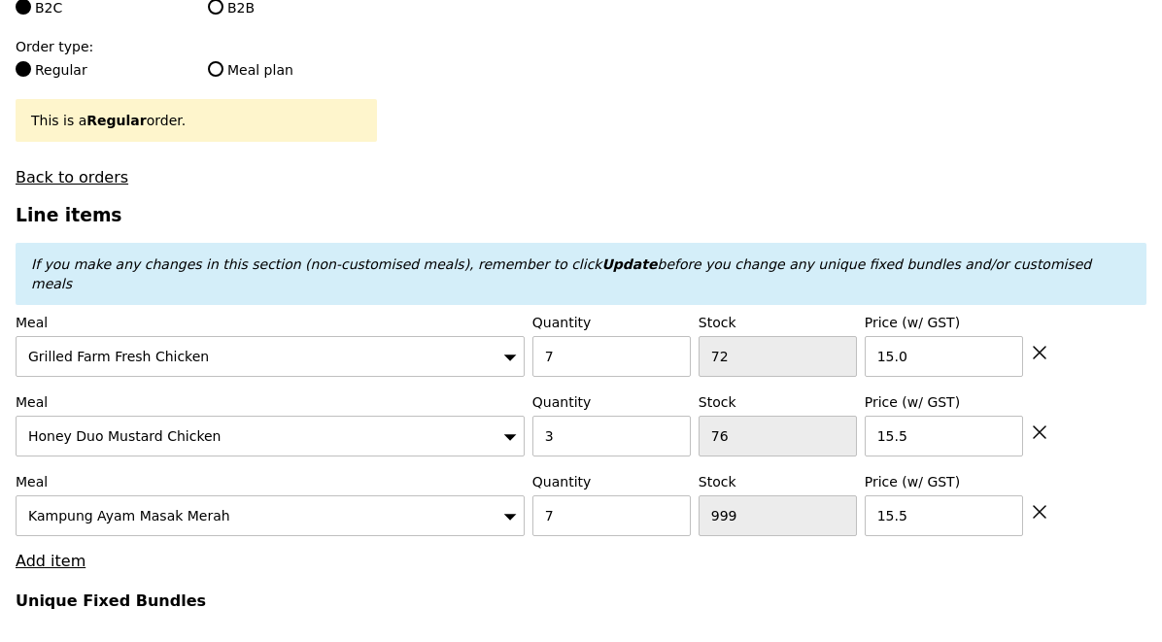
type input "Loading..."
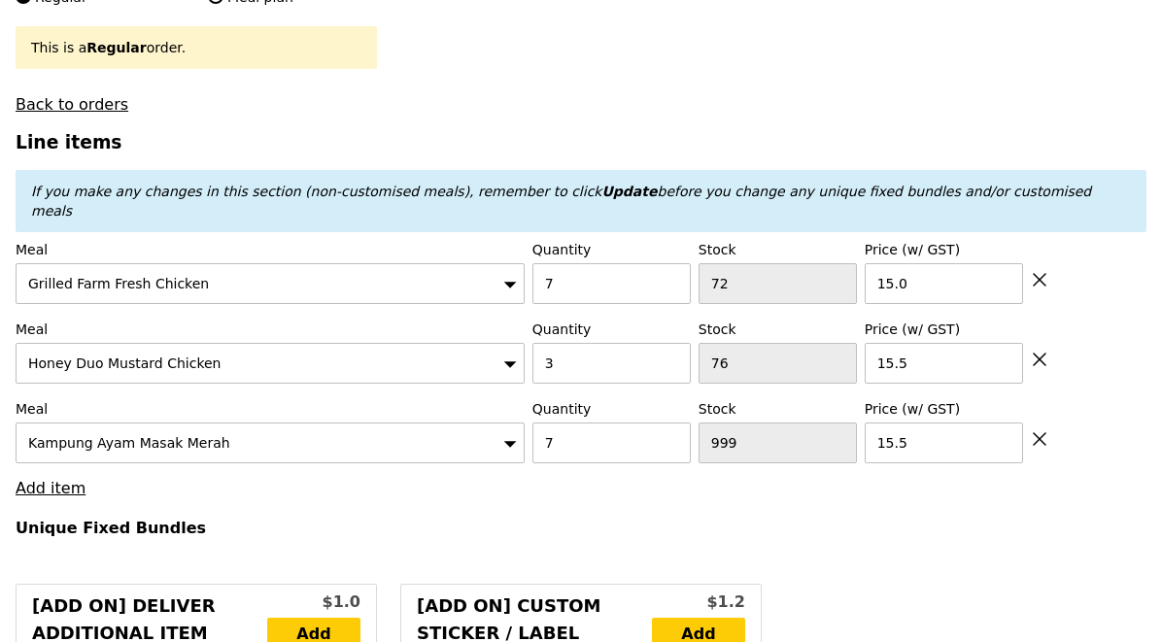
type input "260.00"
type input "263.95"
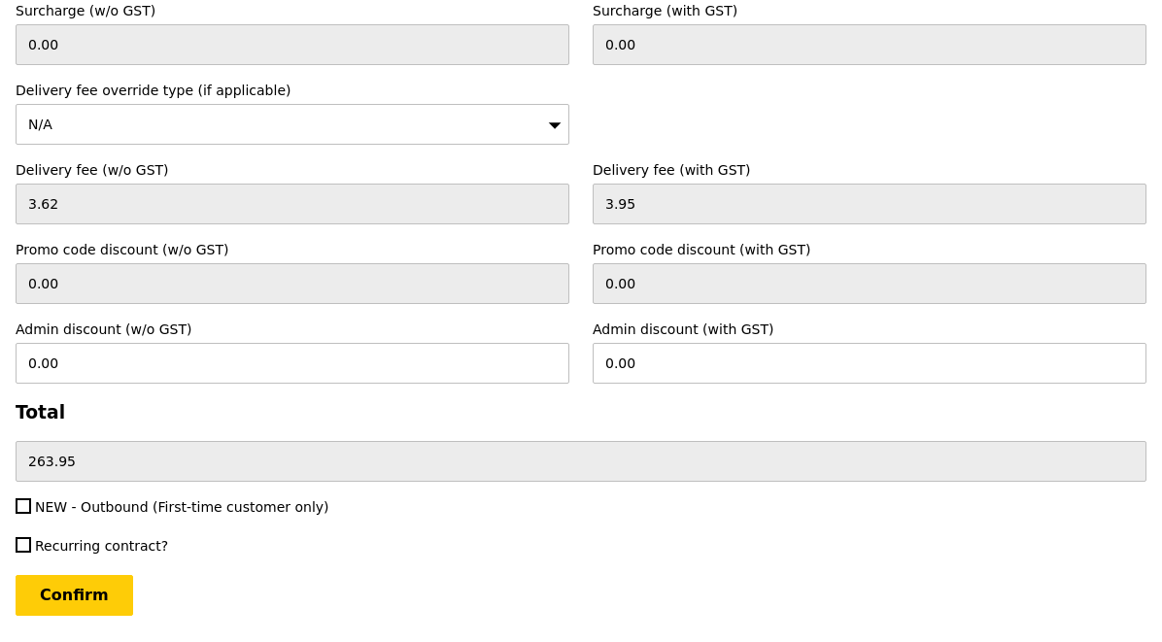
scroll to position [6222, 0]
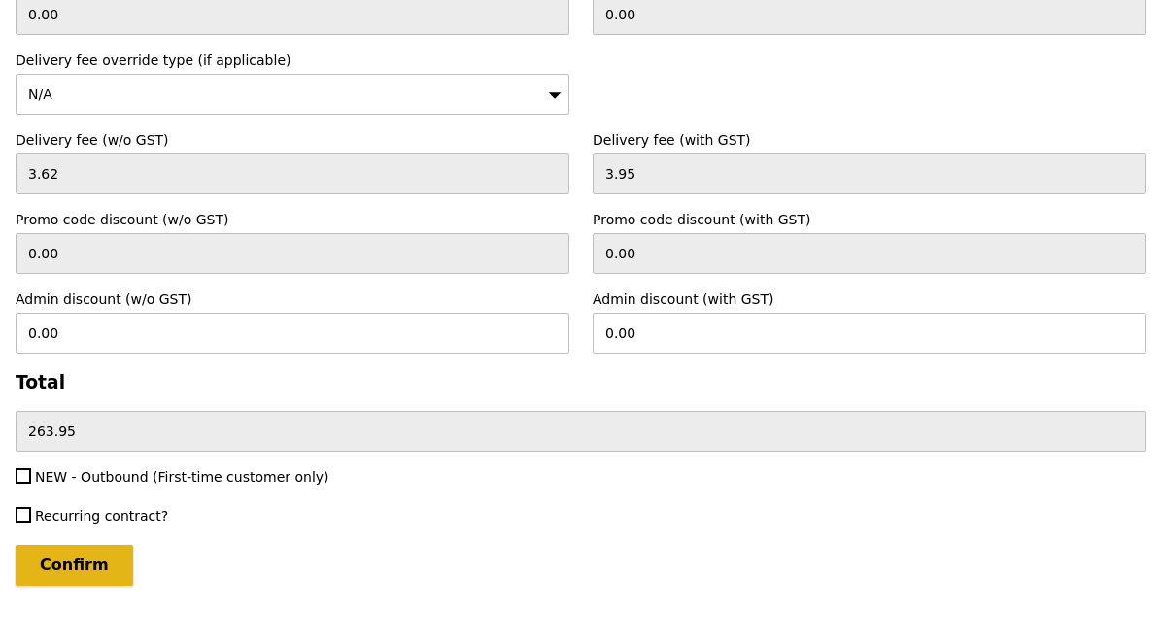
click at [87, 545] on input "Confirm" at bounding box center [75, 565] width 118 height 41
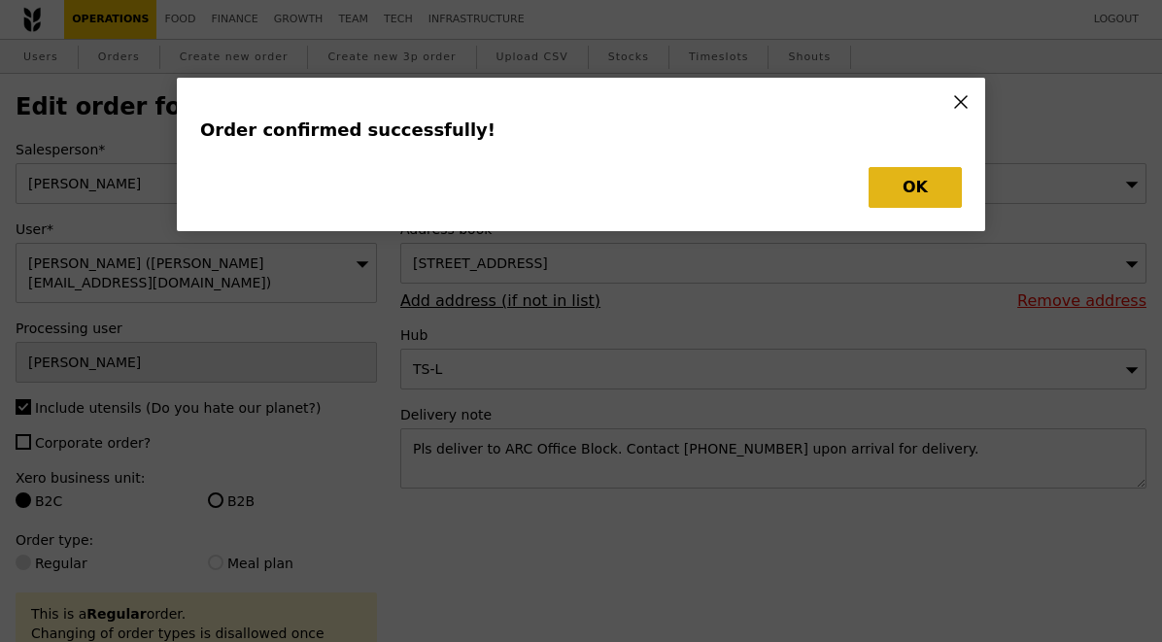
type input "Loading..."
checkbox input "false"
type input "1006"
type input "15.50"
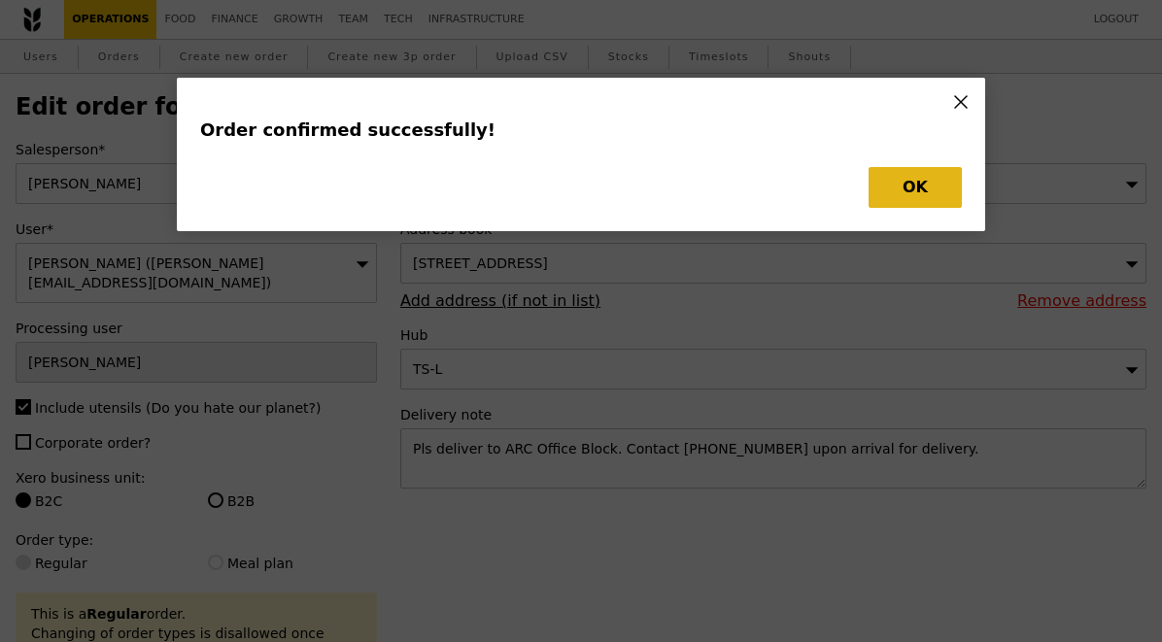
type input "72"
type input "15.00"
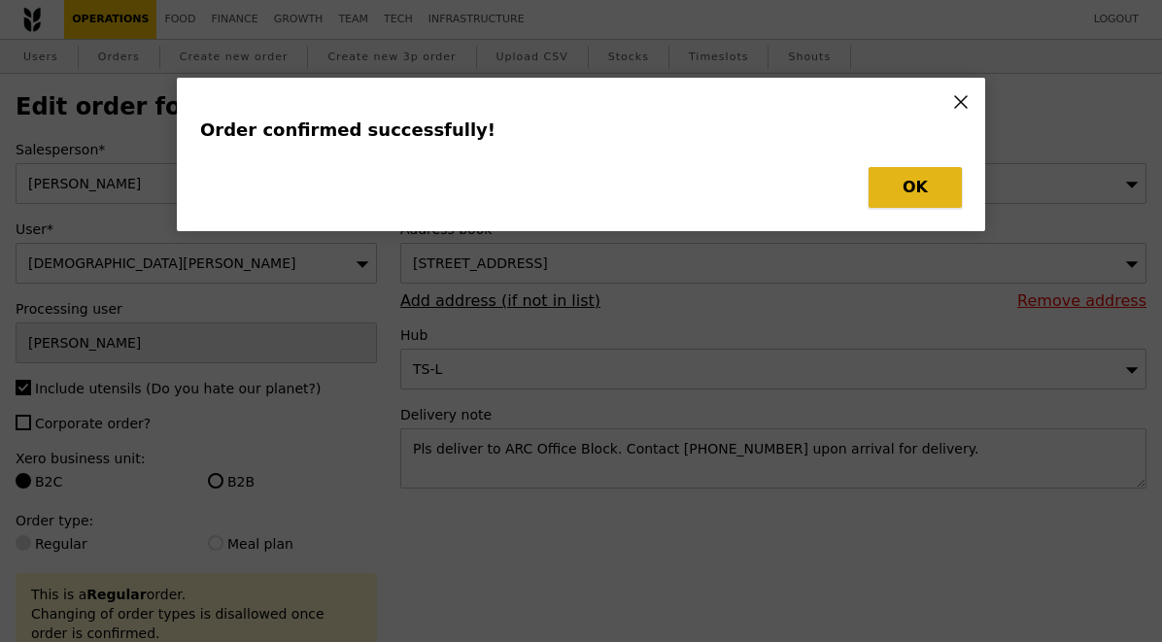
click at [902, 184] on button "OK" at bounding box center [914, 187] width 93 height 41
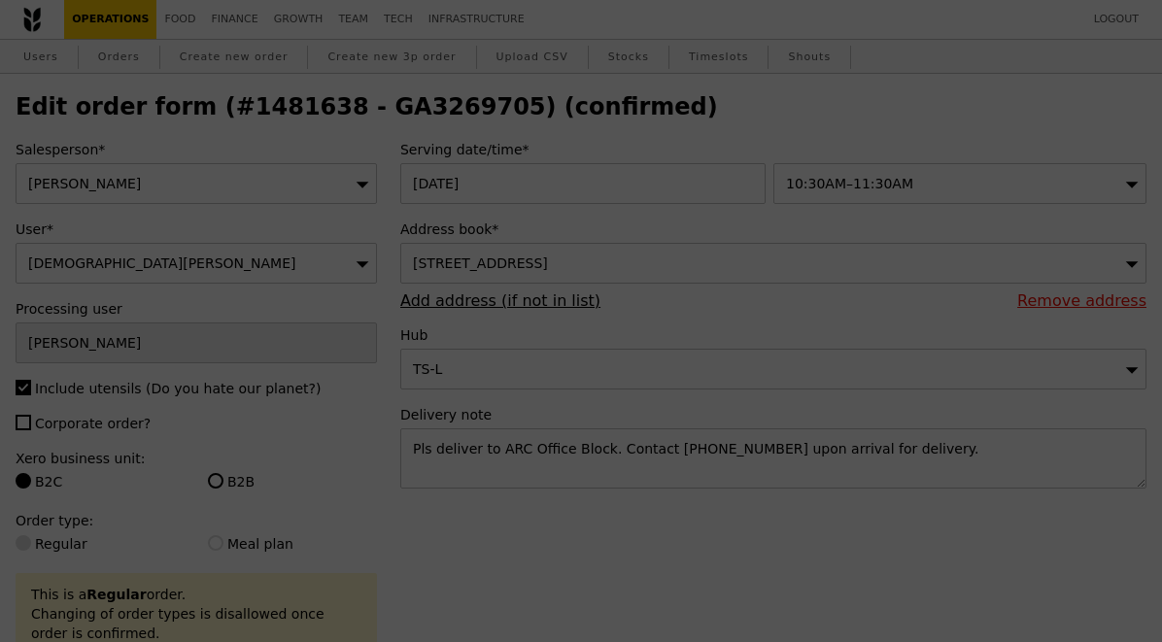
type input "73"
type input "65"
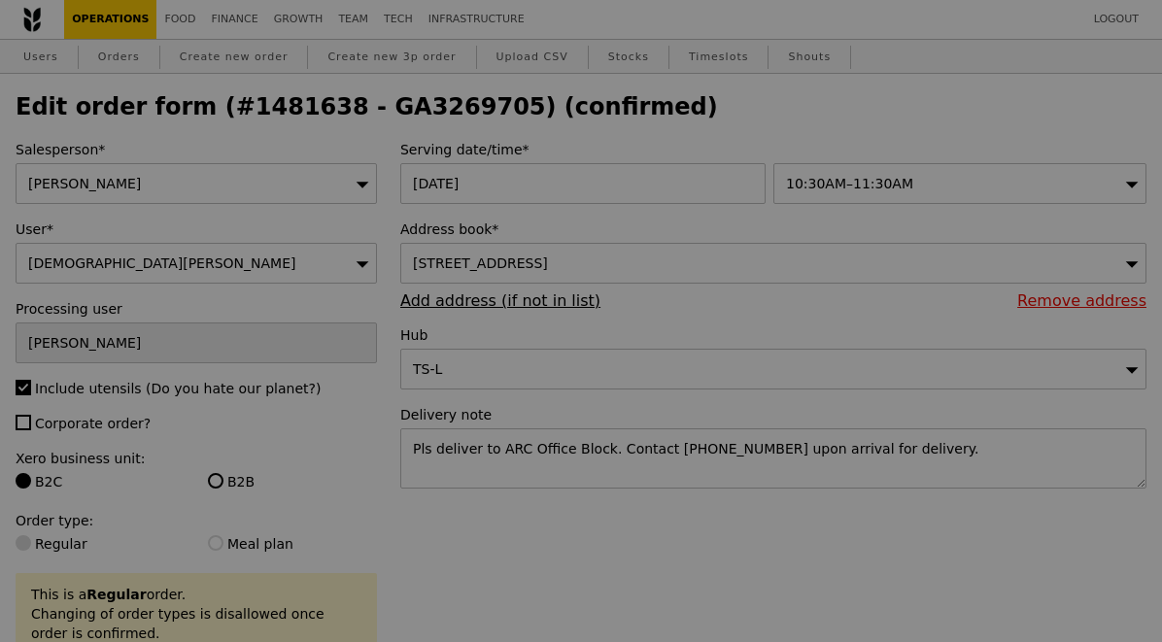
type input "Update"
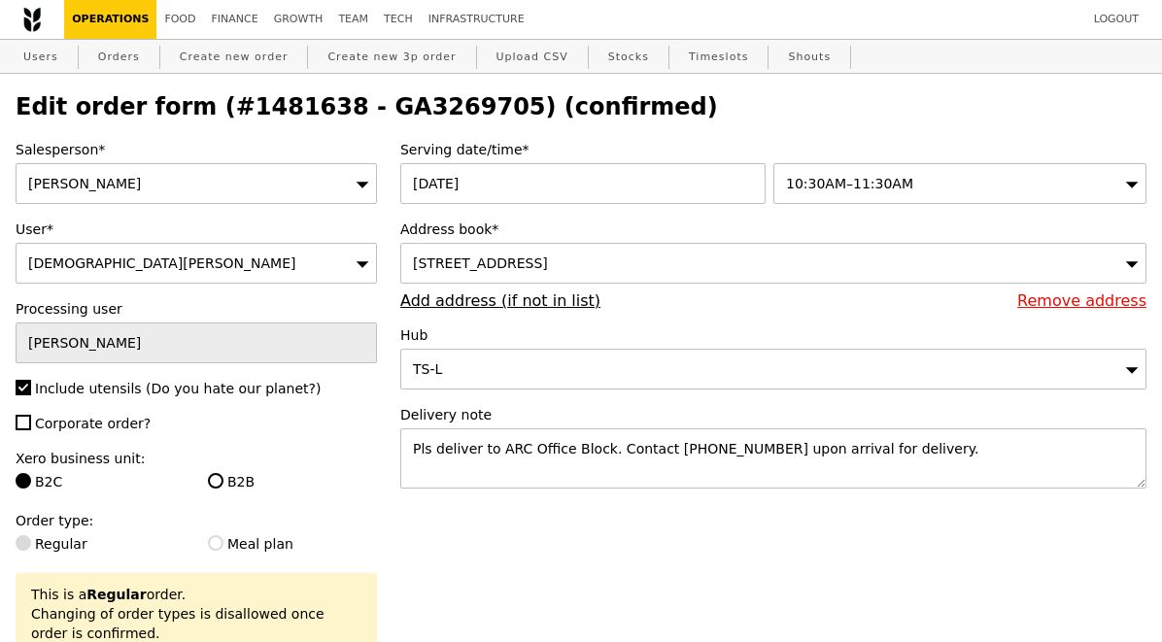
click at [382, 112] on h2 "Edit order form (#1481638 - GA3269705) (confirmed)" at bounding box center [581, 106] width 1131 height 27
copy h2 "GA3269705"
click at [130, 58] on link "Orders" at bounding box center [118, 57] width 57 height 35
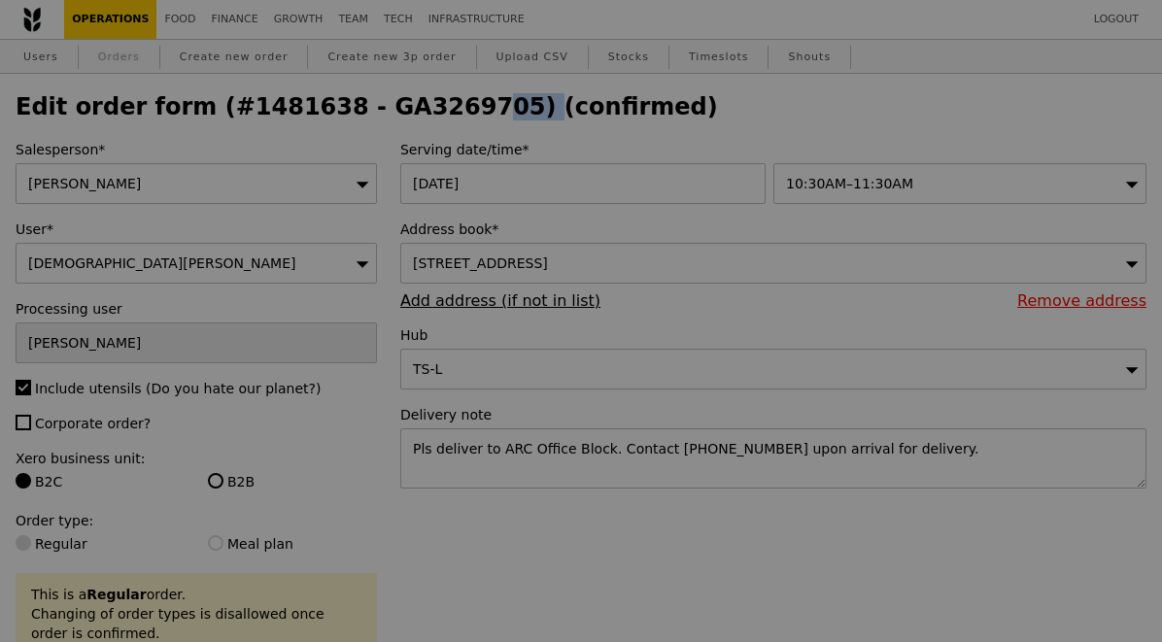
select select "100"
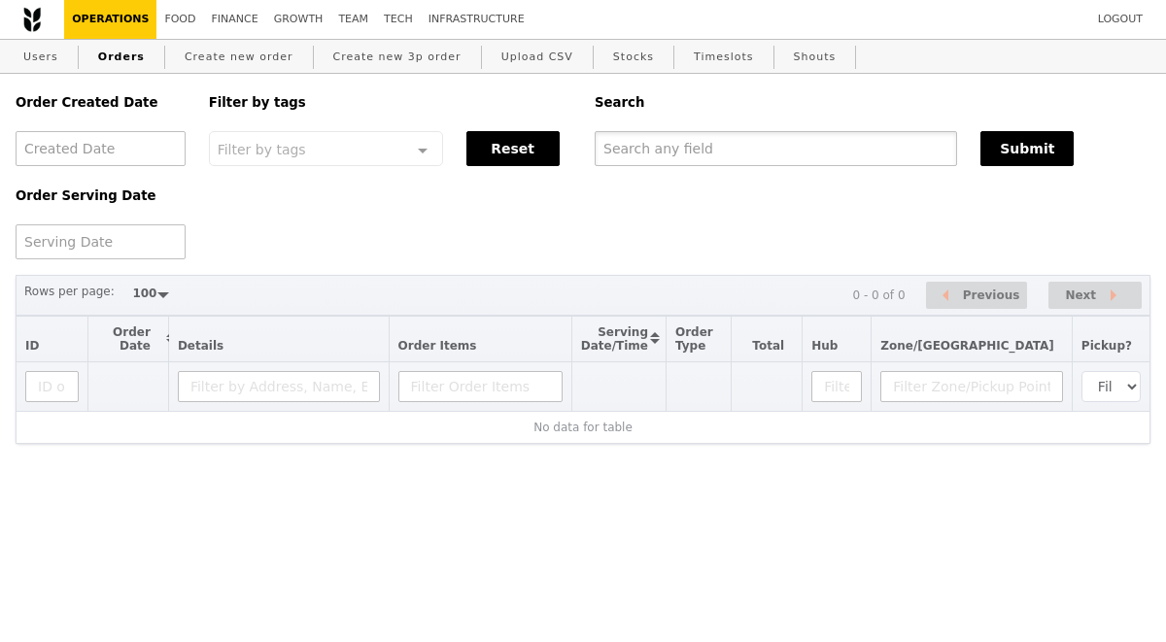
click at [702, 151] on input "text" at bounding box center [775, 148] width 362 height 35
paste input "GA3269705"
type input "GA3269705"
